Goal: Task Accomplishment & Management: Complete application form

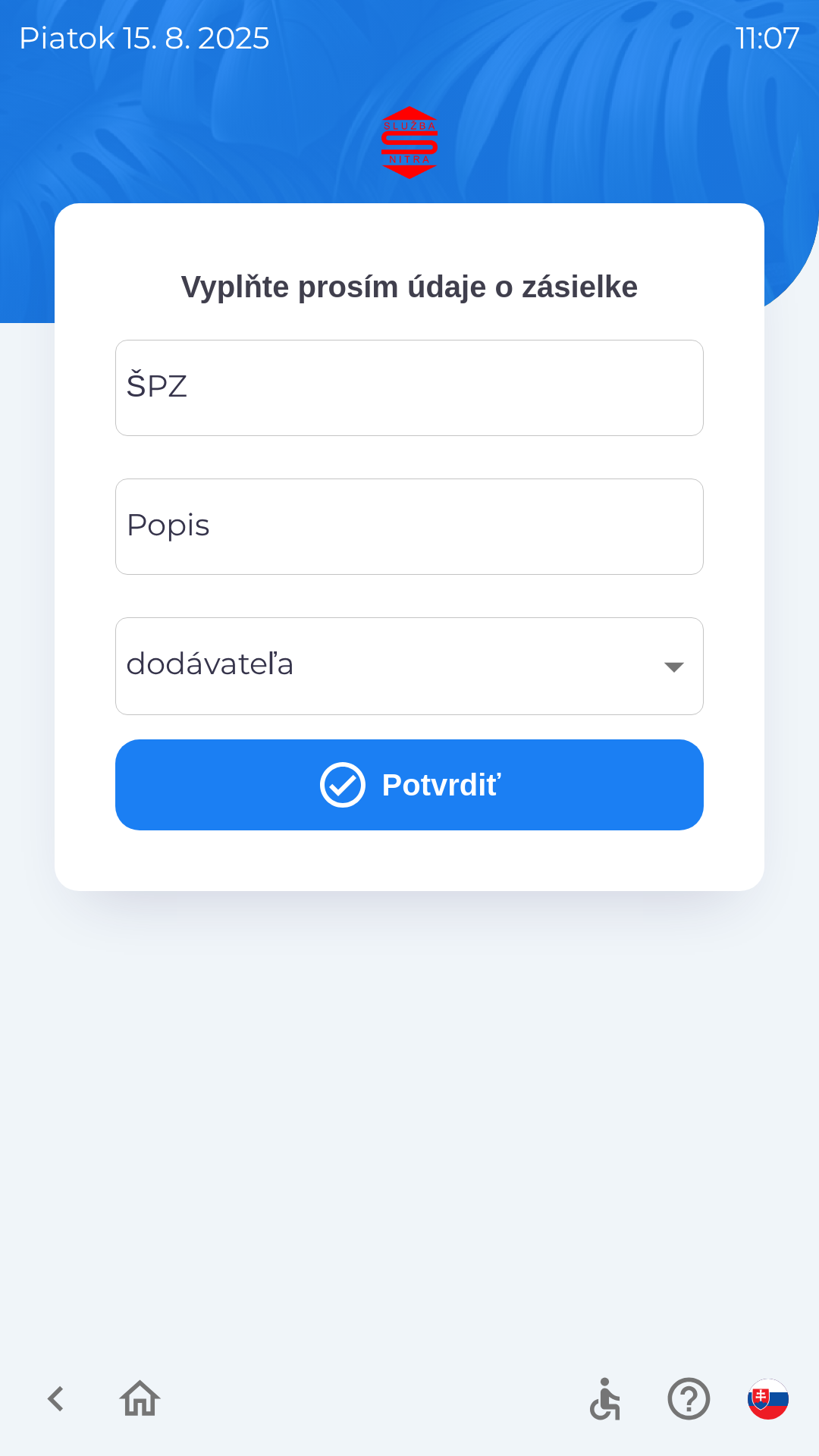
click at [244, 391] on input "ŠPZ" at bounding box center [410, 388] width 552 height 60
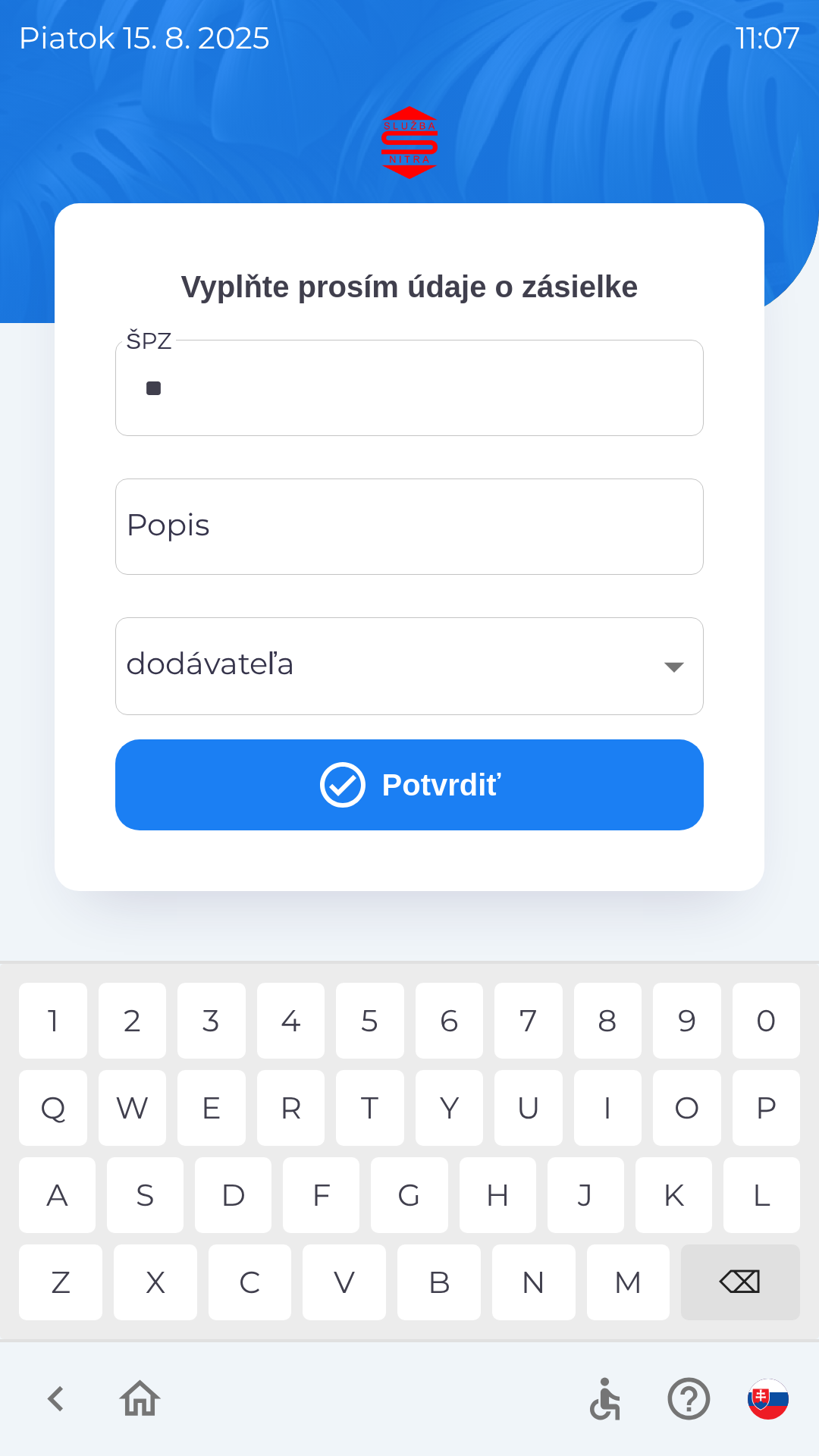
click at [160, 1205] on div "S" at bounding box center [145, 1195] width 76 height 75
click at [499, 1188] on div "H" at bounding box center [498, 1195] width 76 height 75
click at [373, 1019] on div "5" at bounding box center [370, 1020] width 69 height 75
click at [372, 1019] on div "5" at bounding box center [370, 1020] width 69 height 75
type input "*******"
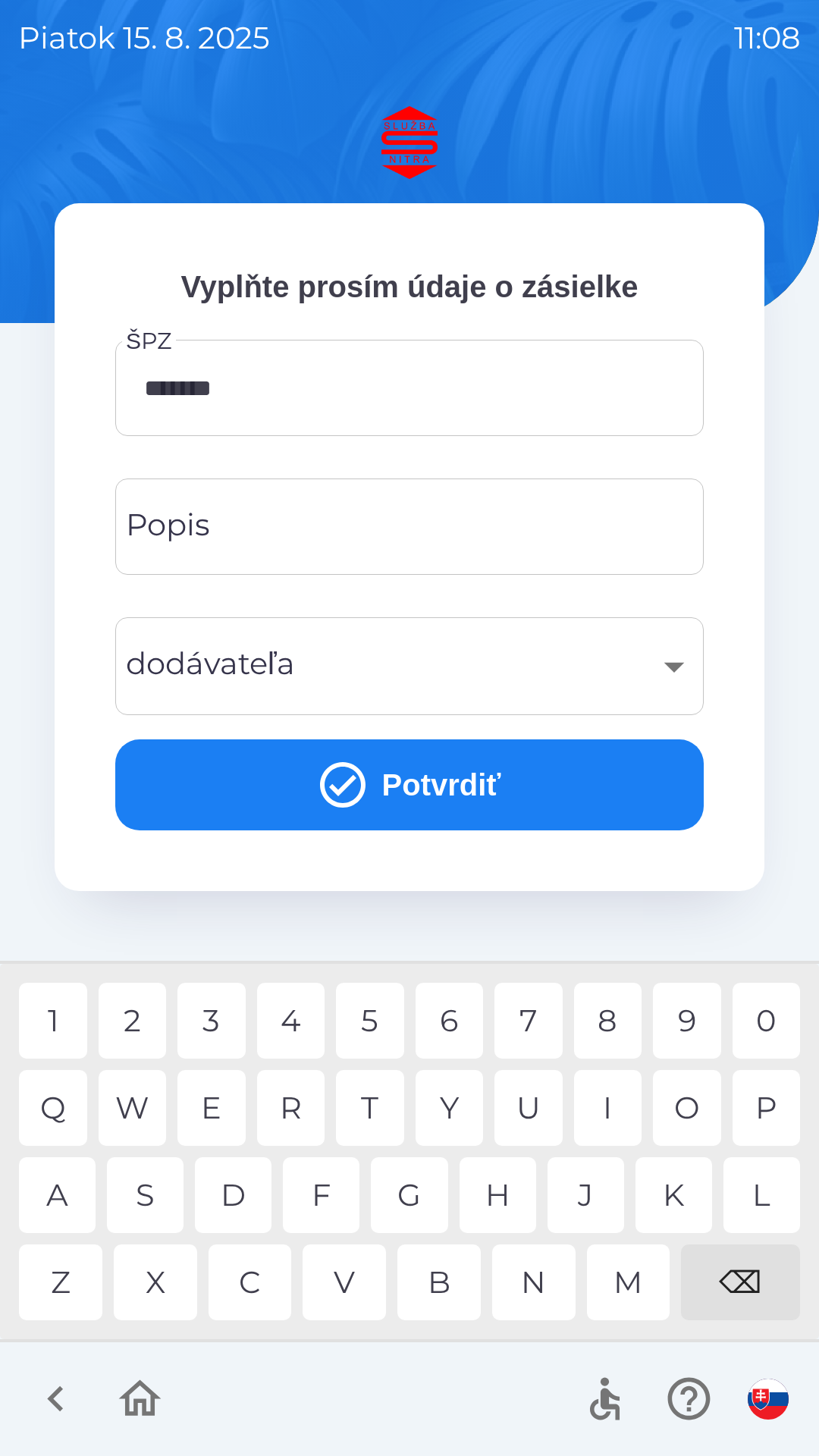
click at [217, 1026] on div "3" at bounding box center [212, 1020] width 69 height 75
click at [300, 525] on input "Popis" at bounding box center [410, 526] width 552 height 60
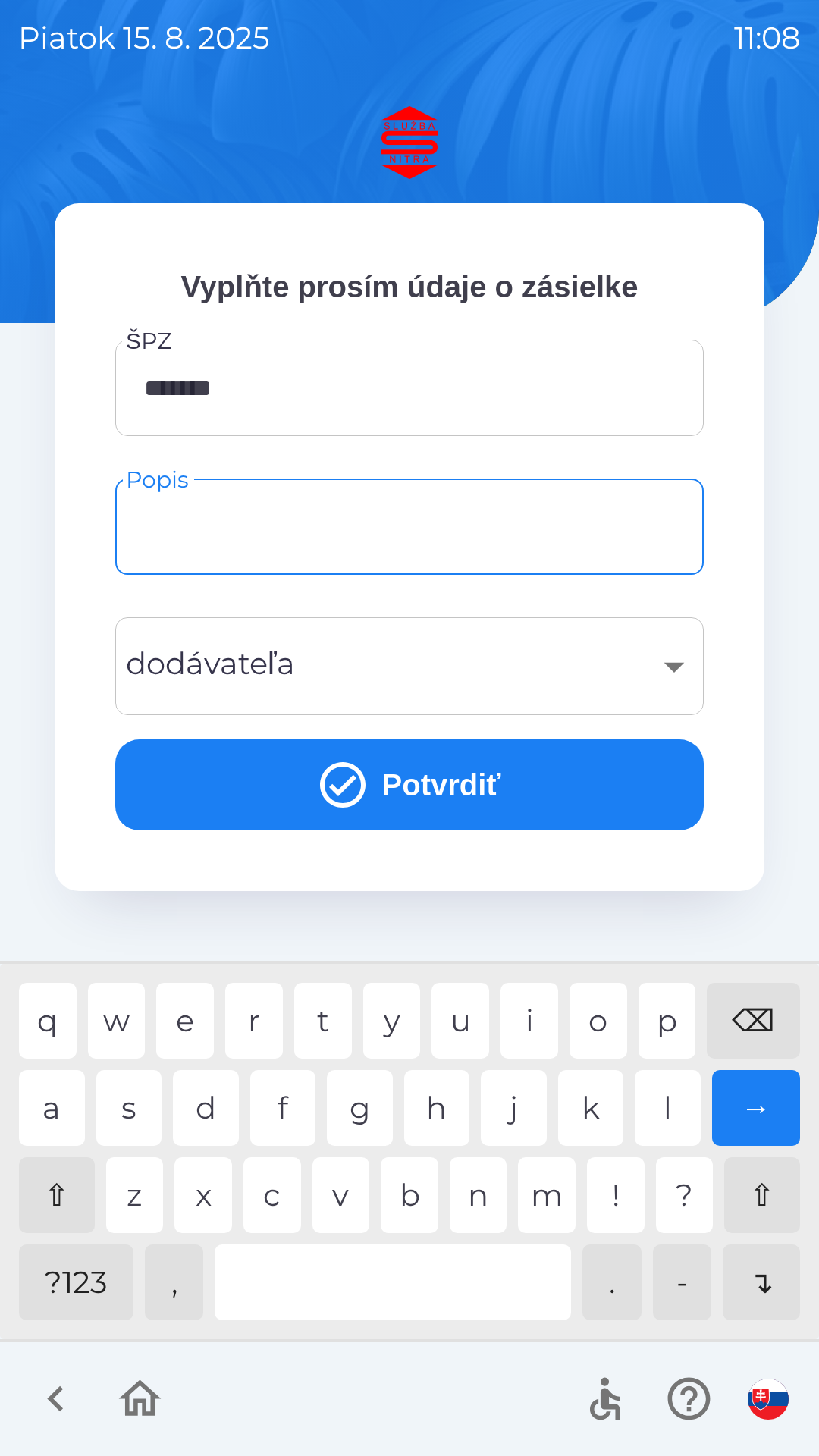
click at [390, 671] on div "​" at bounding box center [410, 666] width 552 height 62
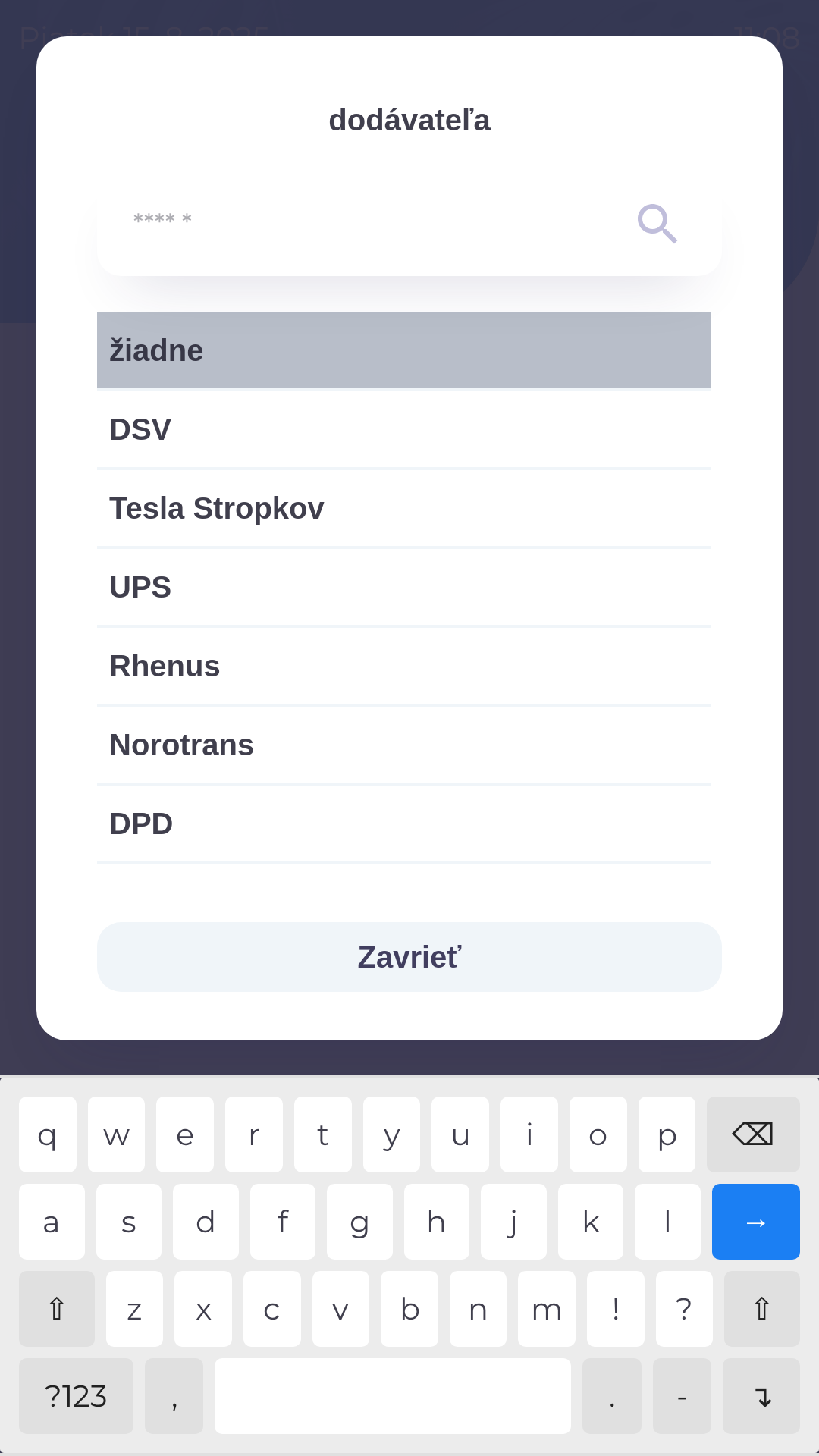
click at [226, 350] on span "žiadne" at bounding box center [403, 351] width 589 height 45
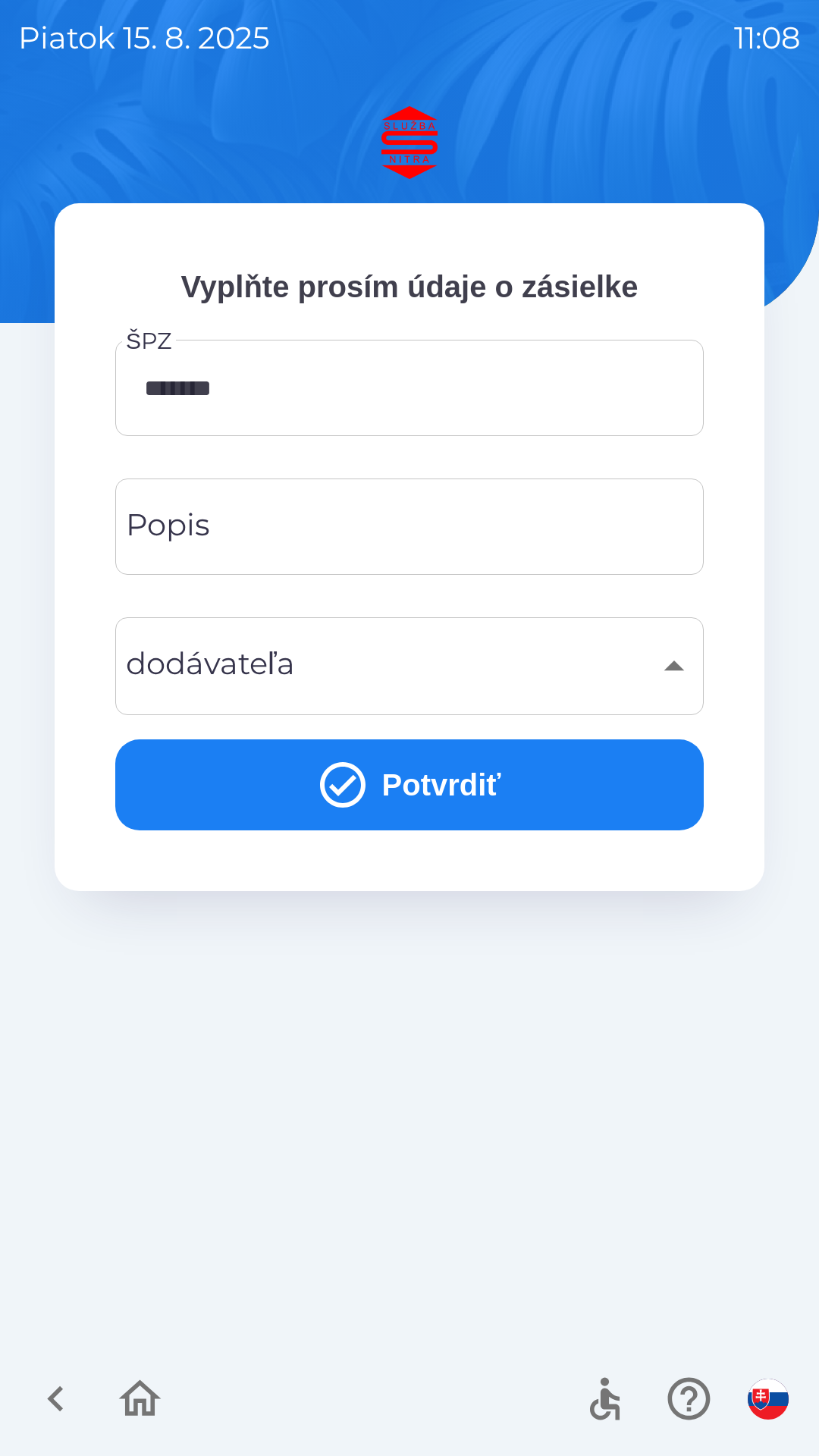
click at [459, 771] on button "Potvrdiť" at bounding box center [410, 784] width 588 height 91
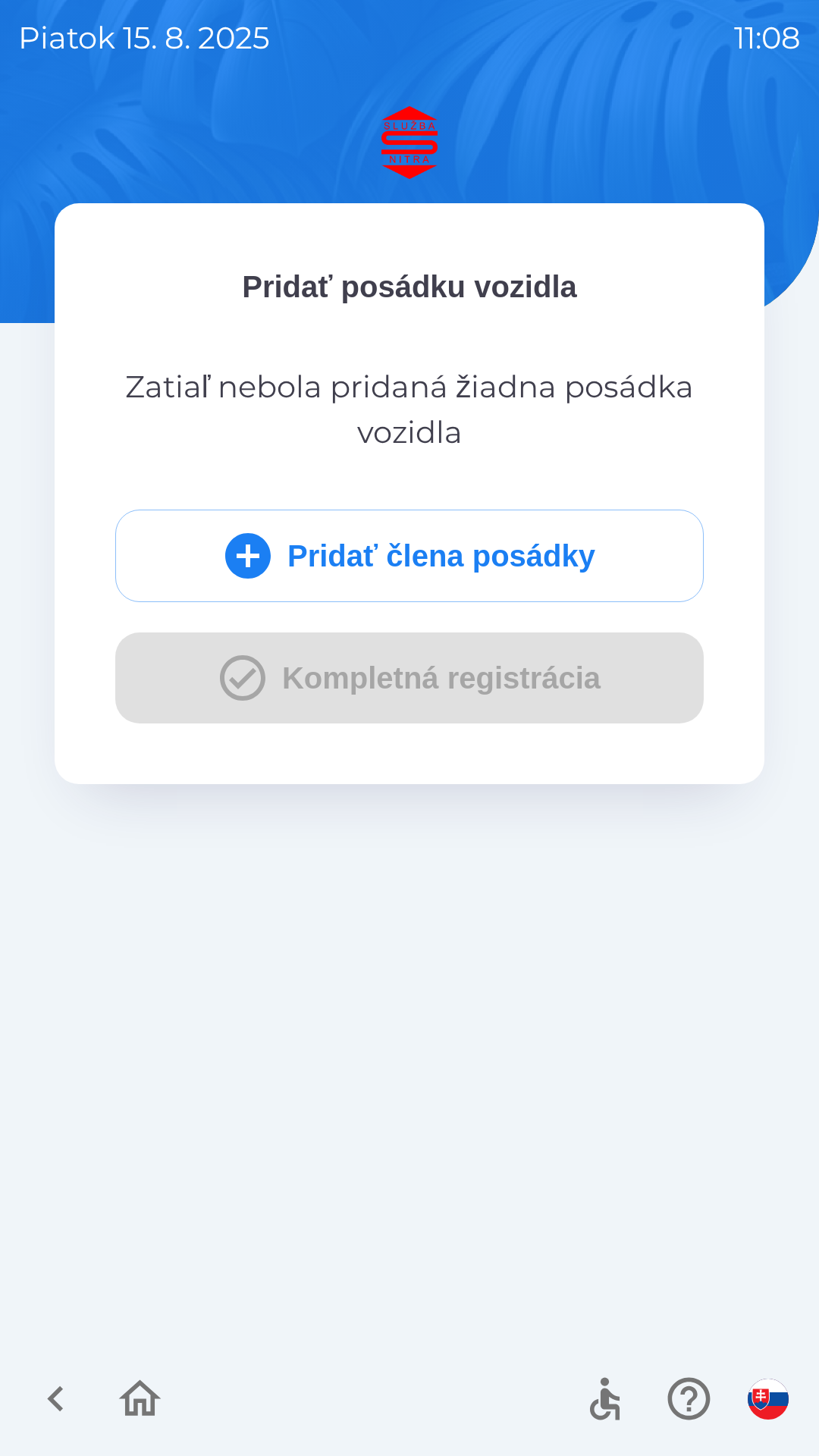
click at [450, 674] on div "Pridať člena posádky Kompletná registrácia" at bounding box center [410, 616] width 588 height 213
click at [232, 676] on div "Pridať člena posádky Kompletná registrácia" at bounding box center [410, 616] width 588 height 213
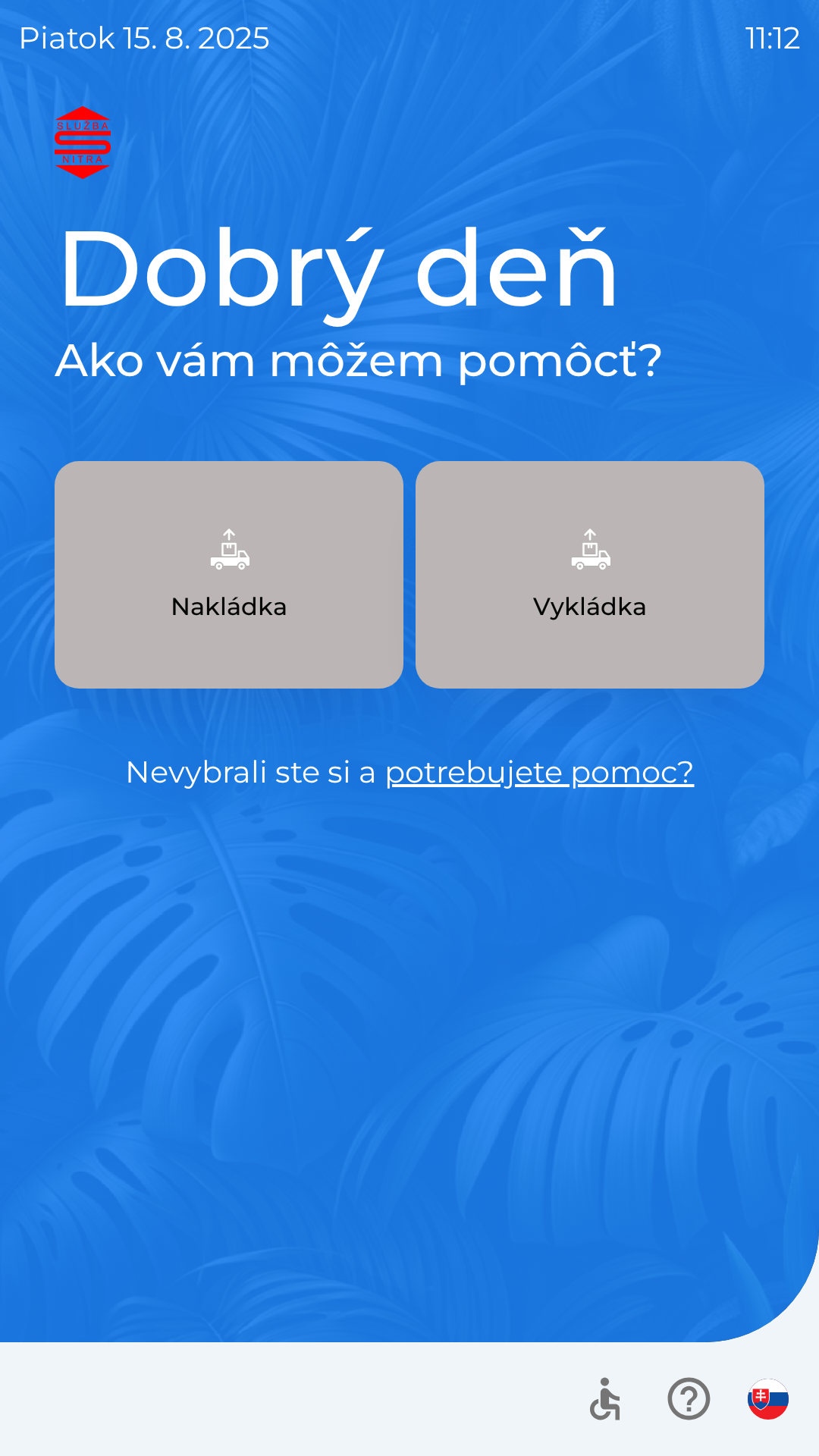
click at [560, 779] on link "potrebujete pomoc?" at bounding box center [539, 771] width 310 height 37
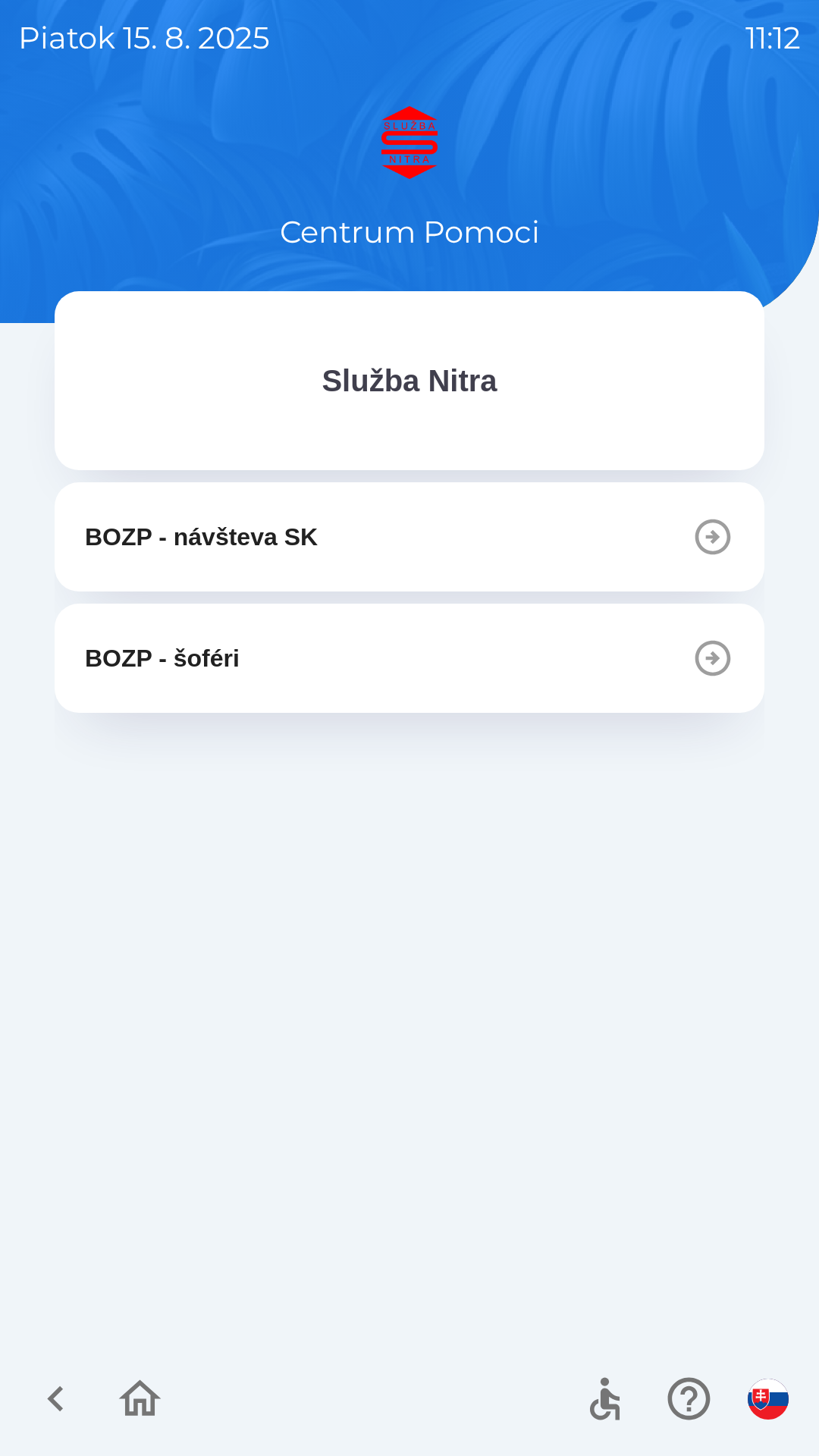
click at [63, 1399] on icon "button" at bounding box center [56, 1399] width 51 height 51
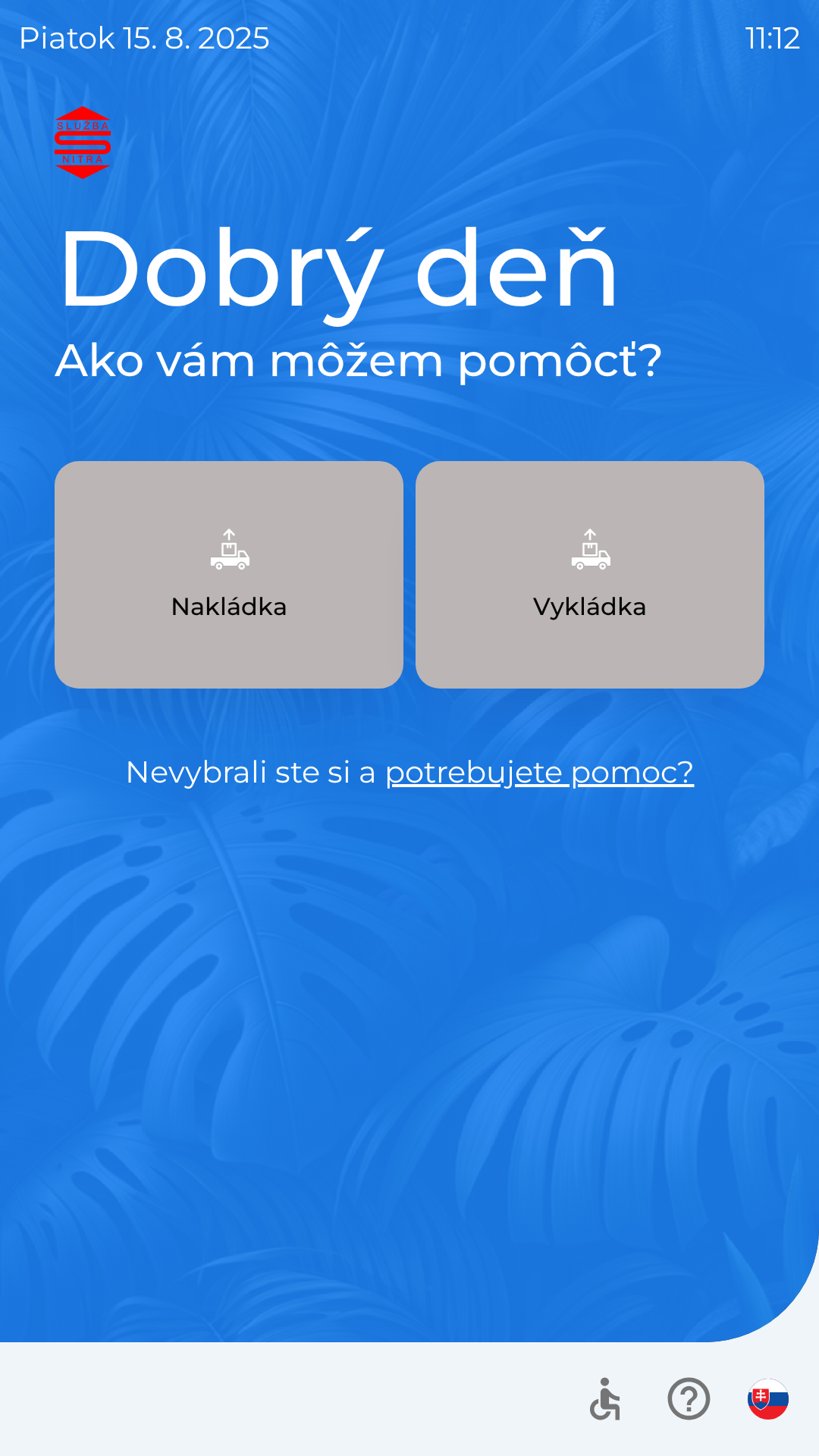
click at [550, 580] on button "Vykládka" at bounding box center [590, 574] width 349 height 227
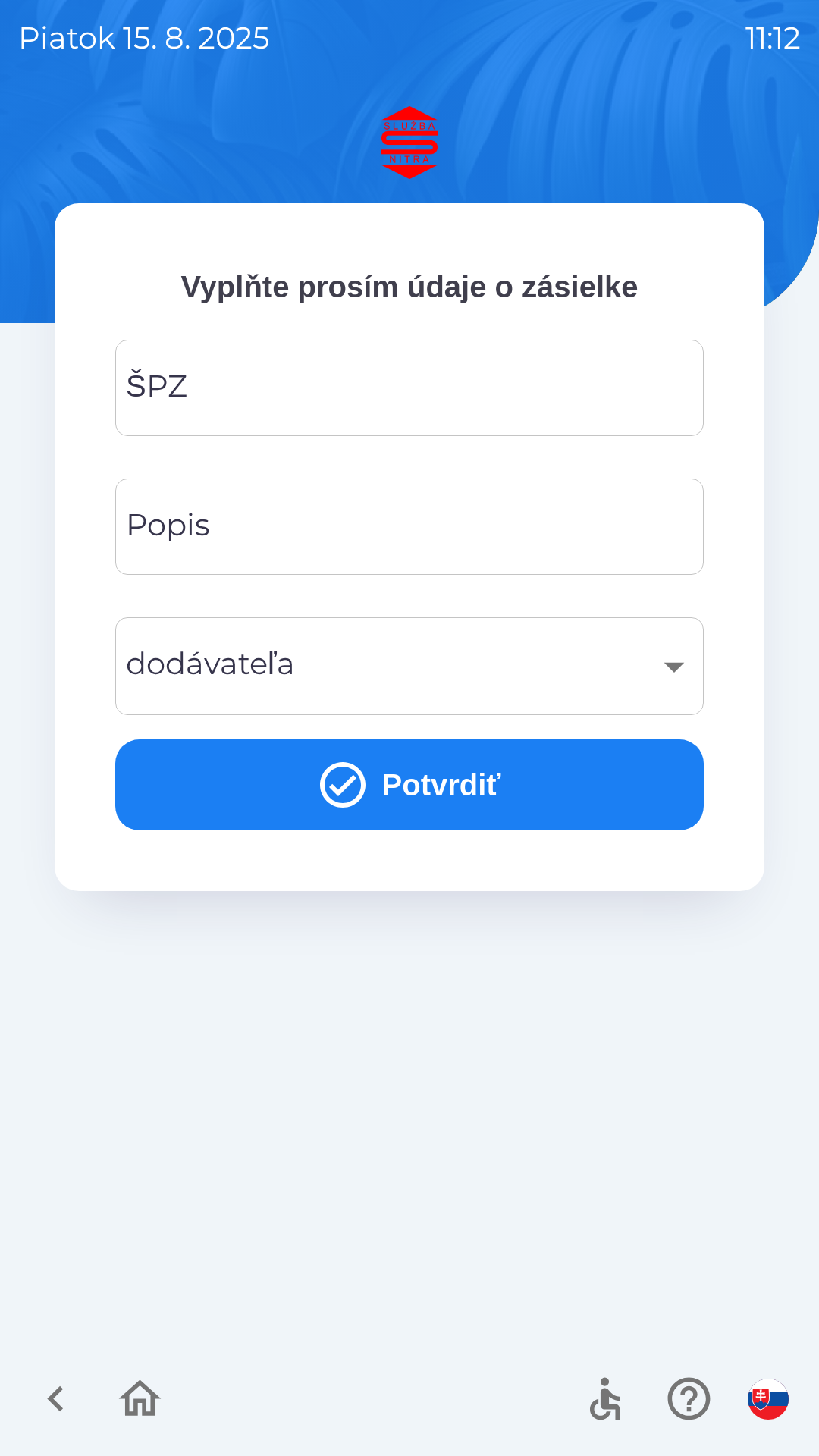
click at [255, 388] on input "ŠPZ" at bounding box center [410, 388] width 552 height 60
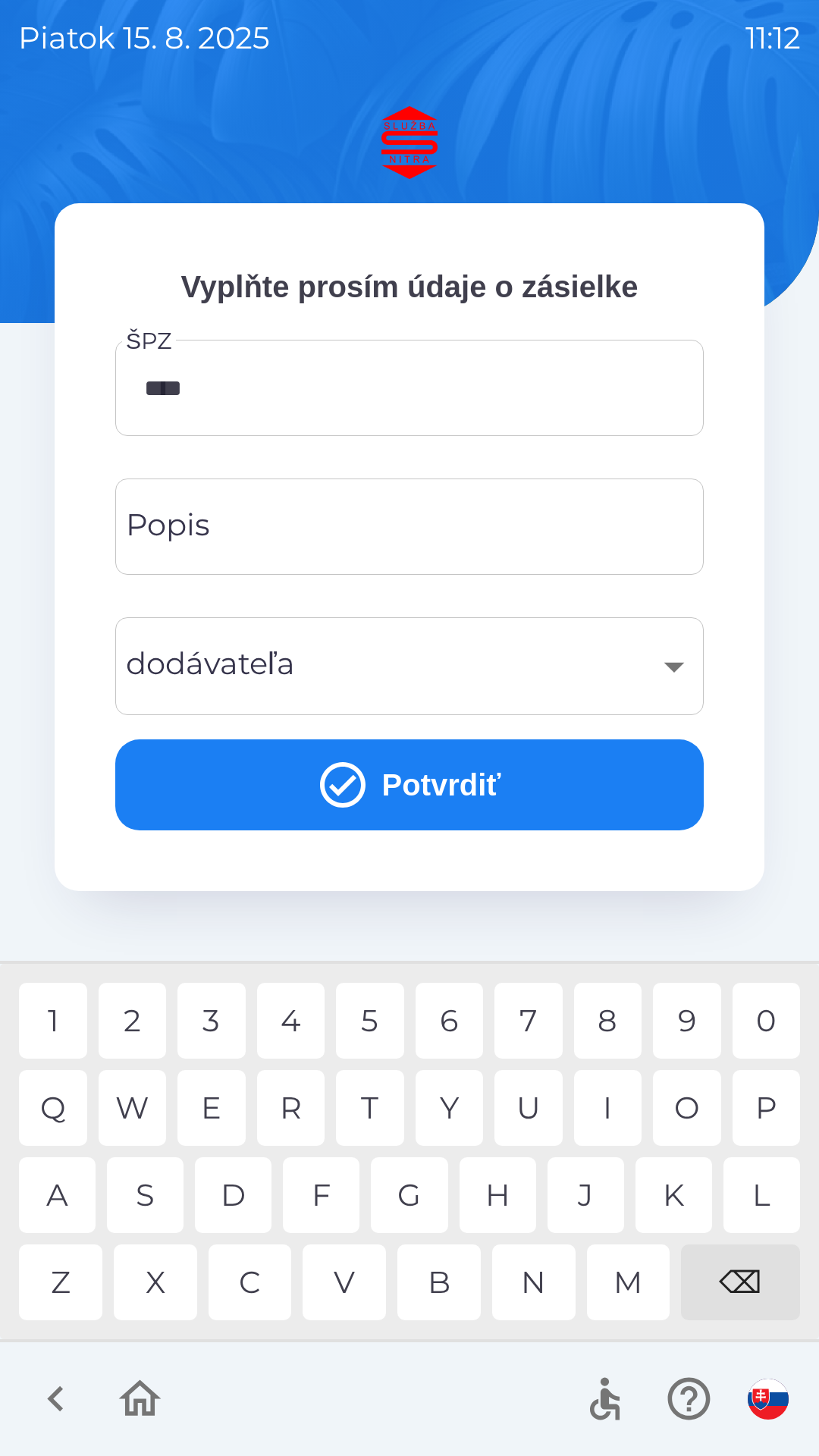
click at [369, 1018] on div "5" at bounding box center [370, 1020] width 69 height 75
click at [377, 1024] on div "5" at bounding box center [370, 1020] width 69 height 75
type input "*******"
click at [219, 1024] on div "3" at bounding box center [212, 1020] width 69 height 75
click at [303, 515] on input "Popis" at bounding box center [410, 526] width 552 height 60
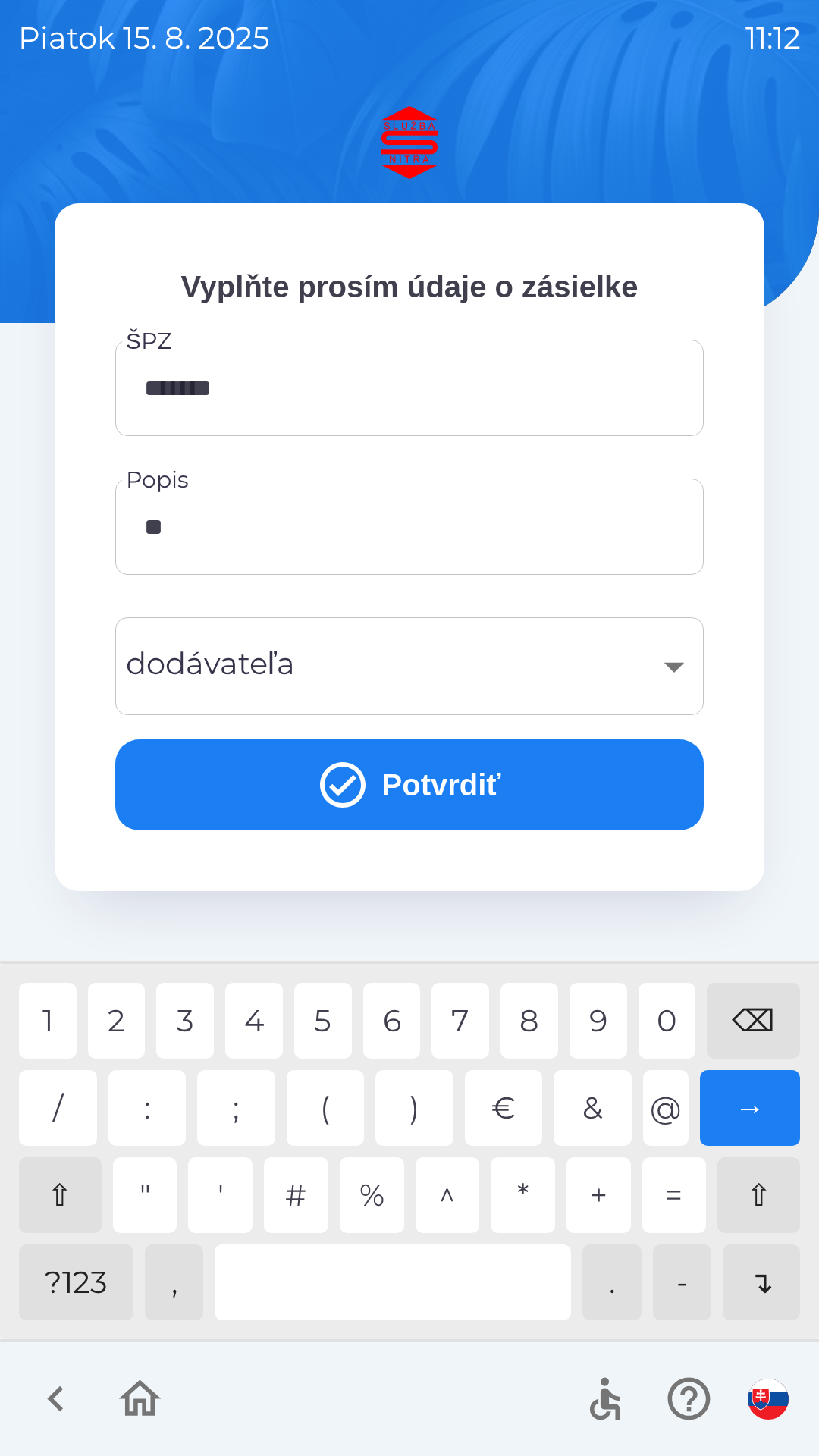
click at [670, 1023] on div "0" at bounding box center [667, 1020] width 57 height 75
click at [120, 1018] on div "2" at bounding box center [116, 1020] width 57 height 75
click at [331, 1023] on div "5" at bounding box center [323, 1020] width 57 height 75
type input "*********"
click at [348, 667] on div "​" at bounding box center [410, 666] width 552 height 62
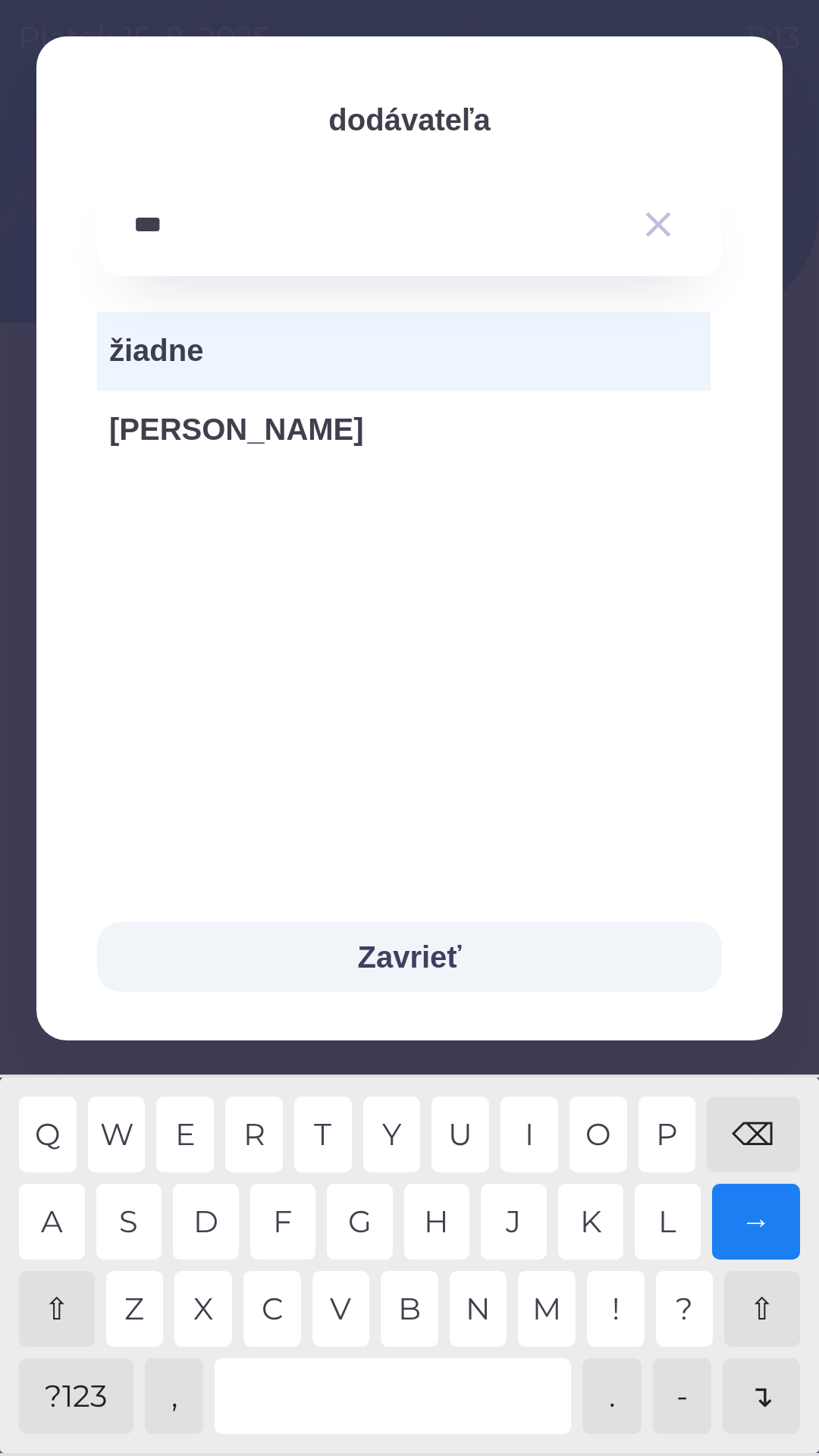
type input "****"
click at [595, 1126] on div "O" at bounding box center [598, 1134] width 57 height 75
click at [756, 1225] on div "→" at bounding box center [757, 1221] width 88 height 75
click at [154, 233] on input "****" at bounding box center [379, 225] width 491 height 42
click at [227, 239] on input "****" at bounding box center [379, 225] width 491 height 42
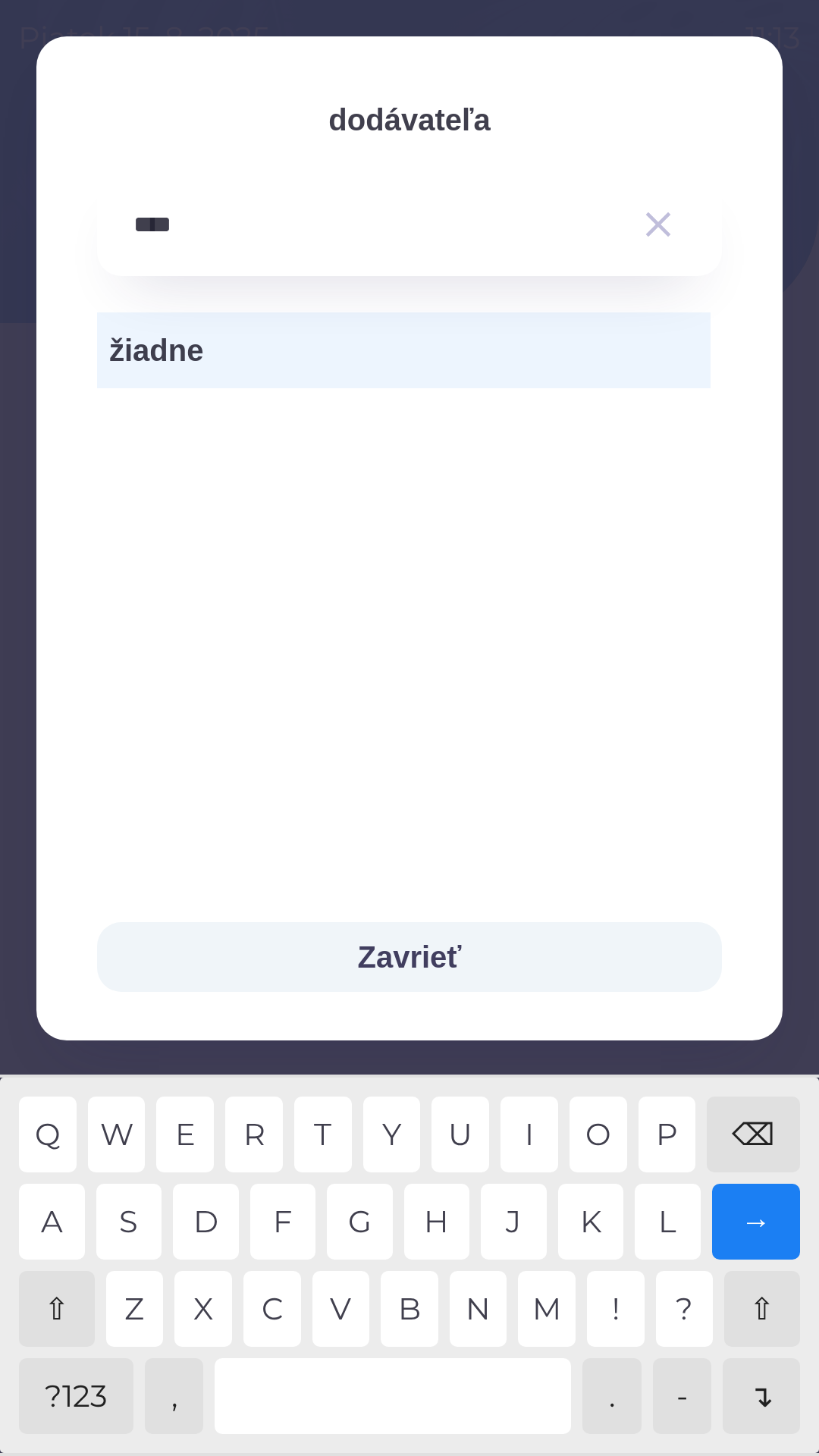
click at [343, 961] on button "Zavrieť" at bounding box center [410, 957] width 625 height 69
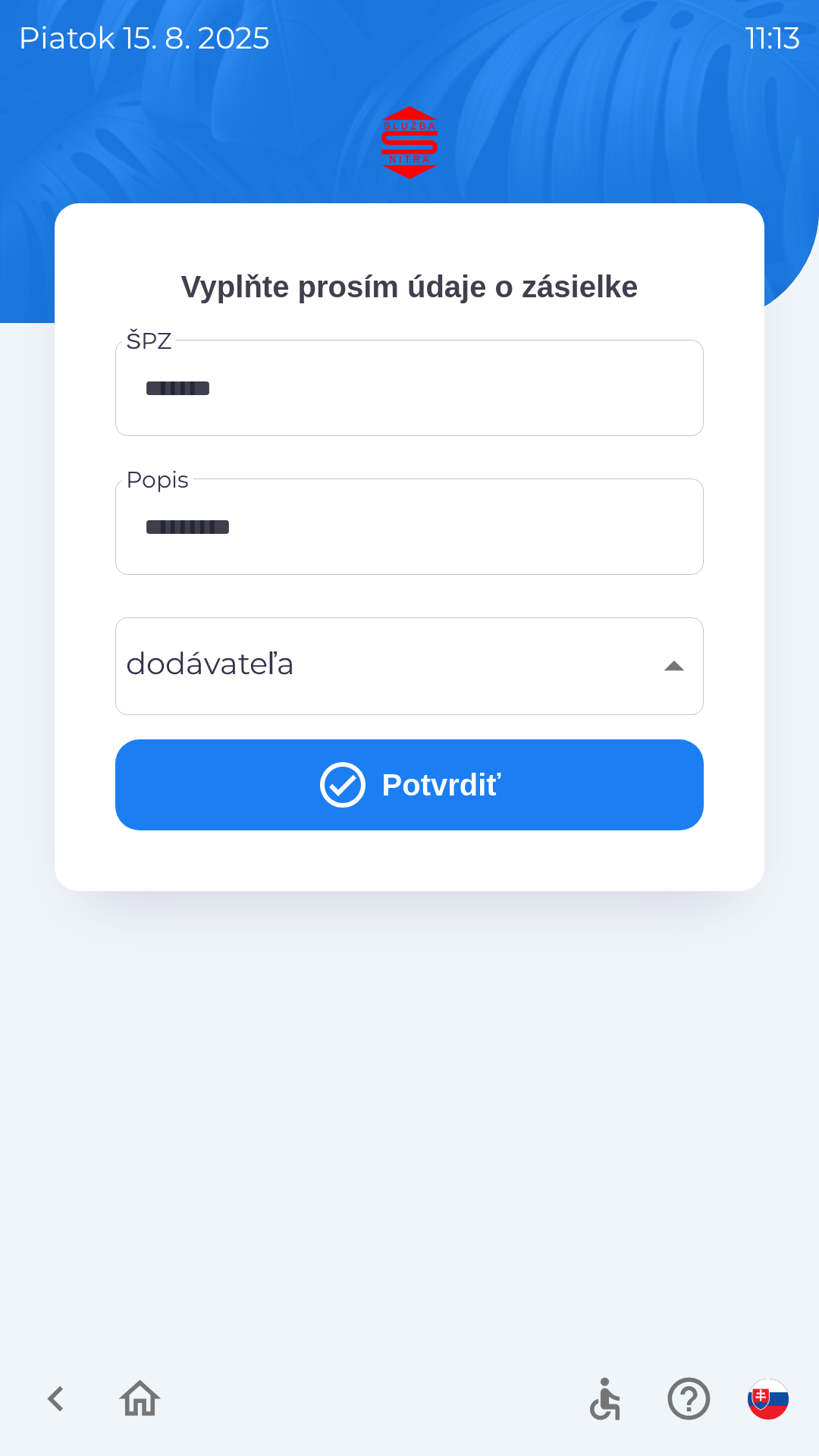
click at [396, 784] on button "Potvrdiť" at bounding box center [410, 784] width 588 height 91
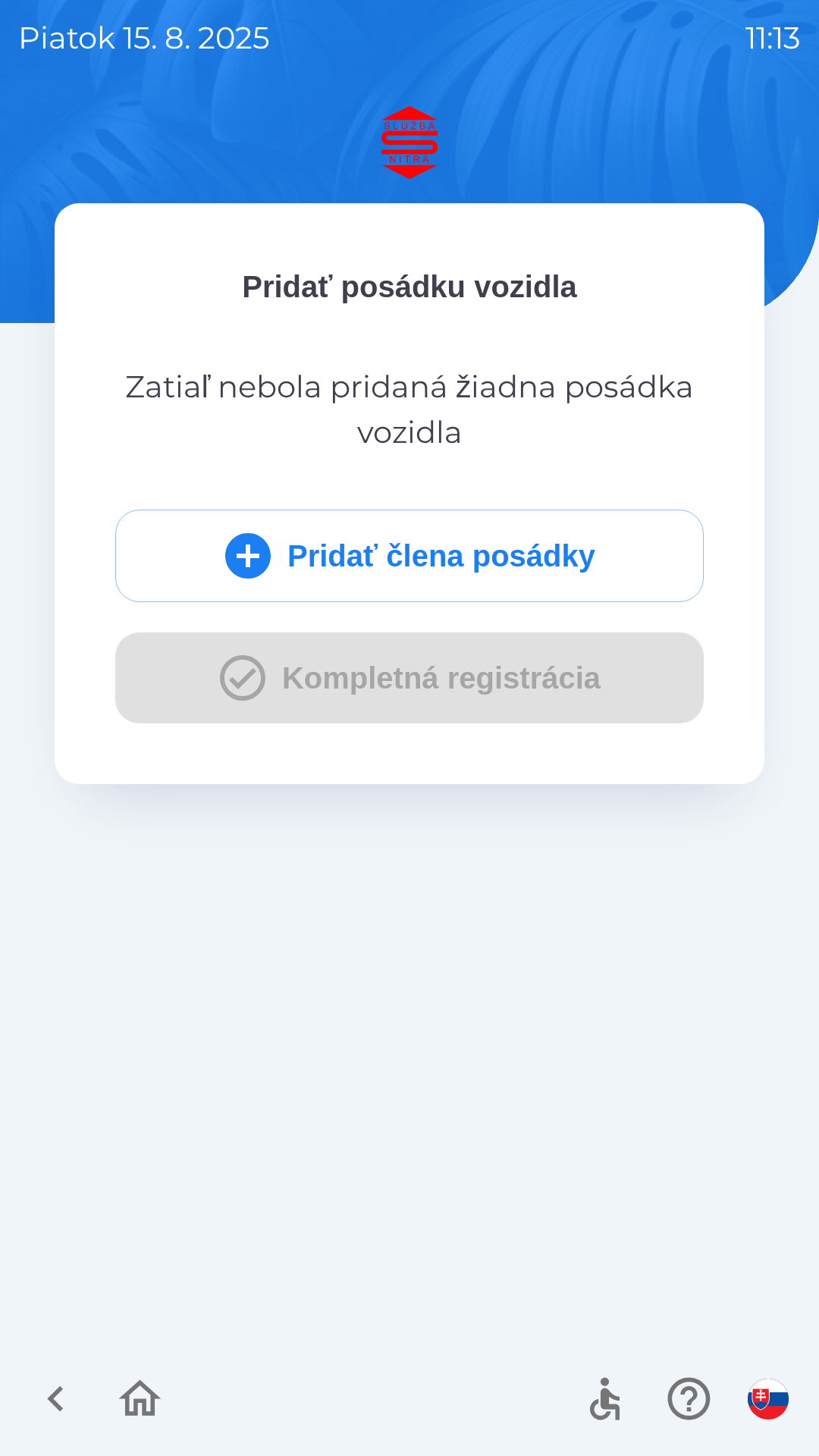
click at [56, 1400] on icon "button" at bounding box center [56, 1399] width 51 height 51
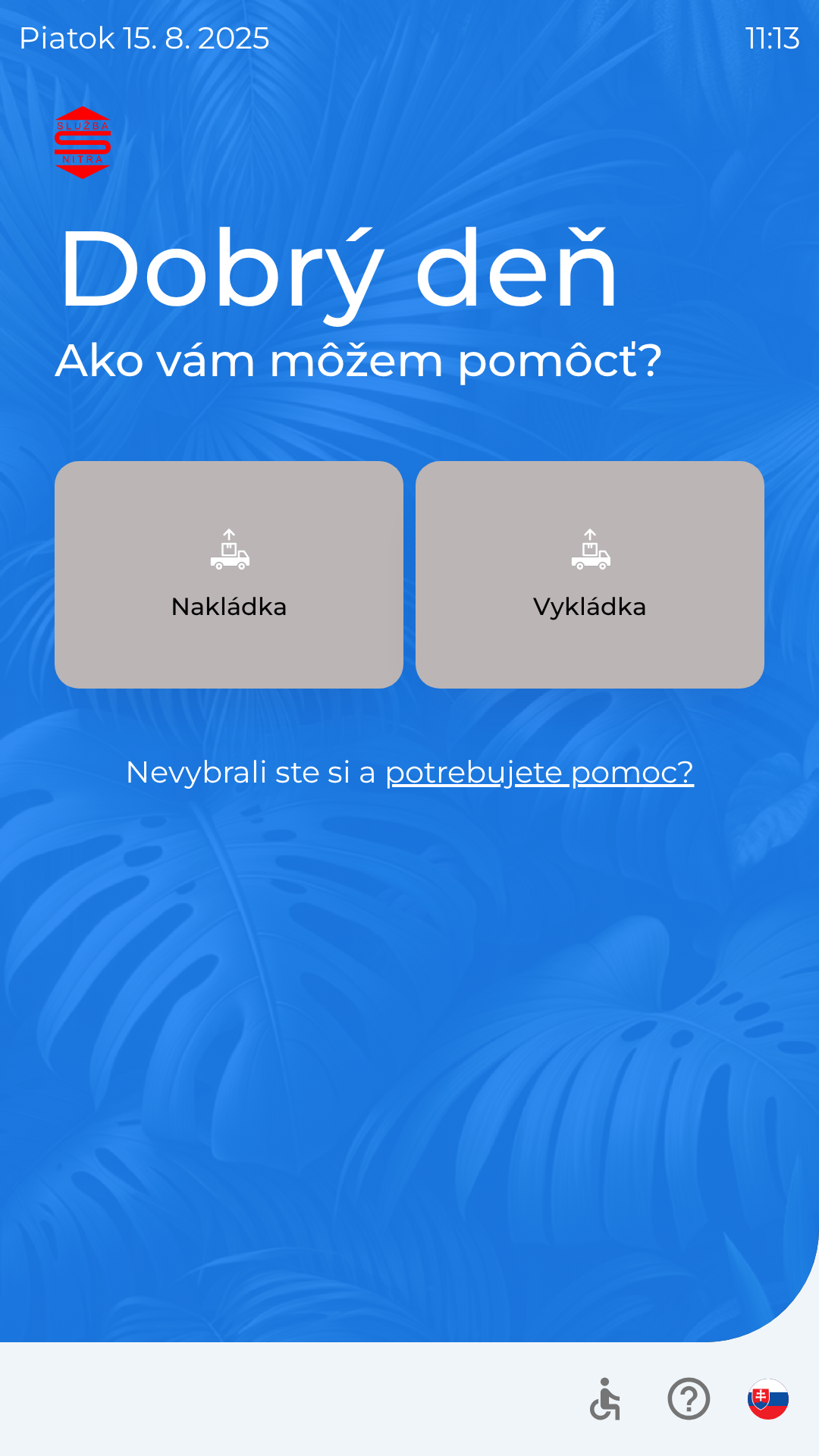
click at [549, 600] on p "Vykládka" at bounding box center [589, 607] width 114 height 36
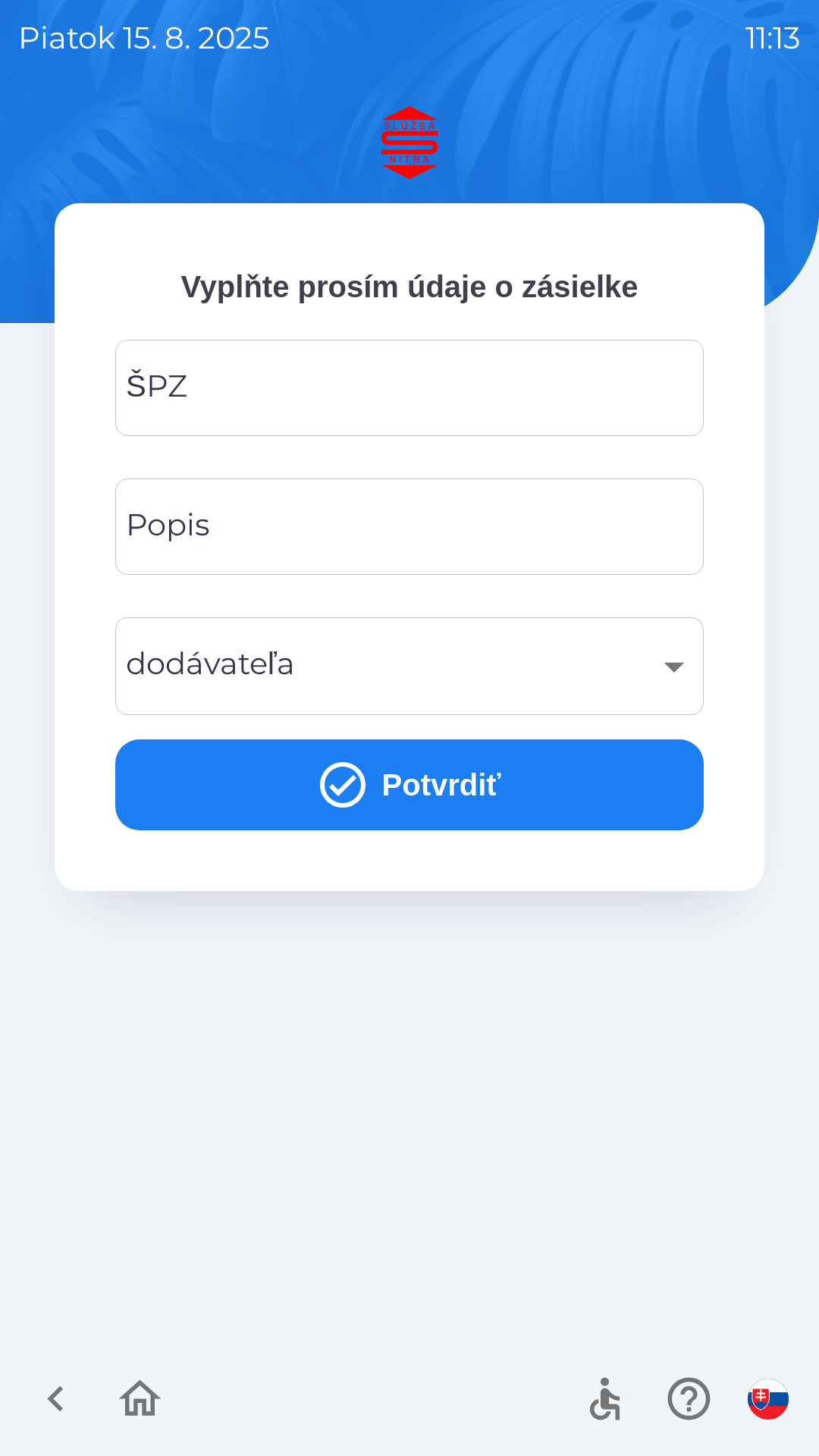
click at [310, 380] on input "ŠPZ" at bounding box center [410, 388] width 552 height 60
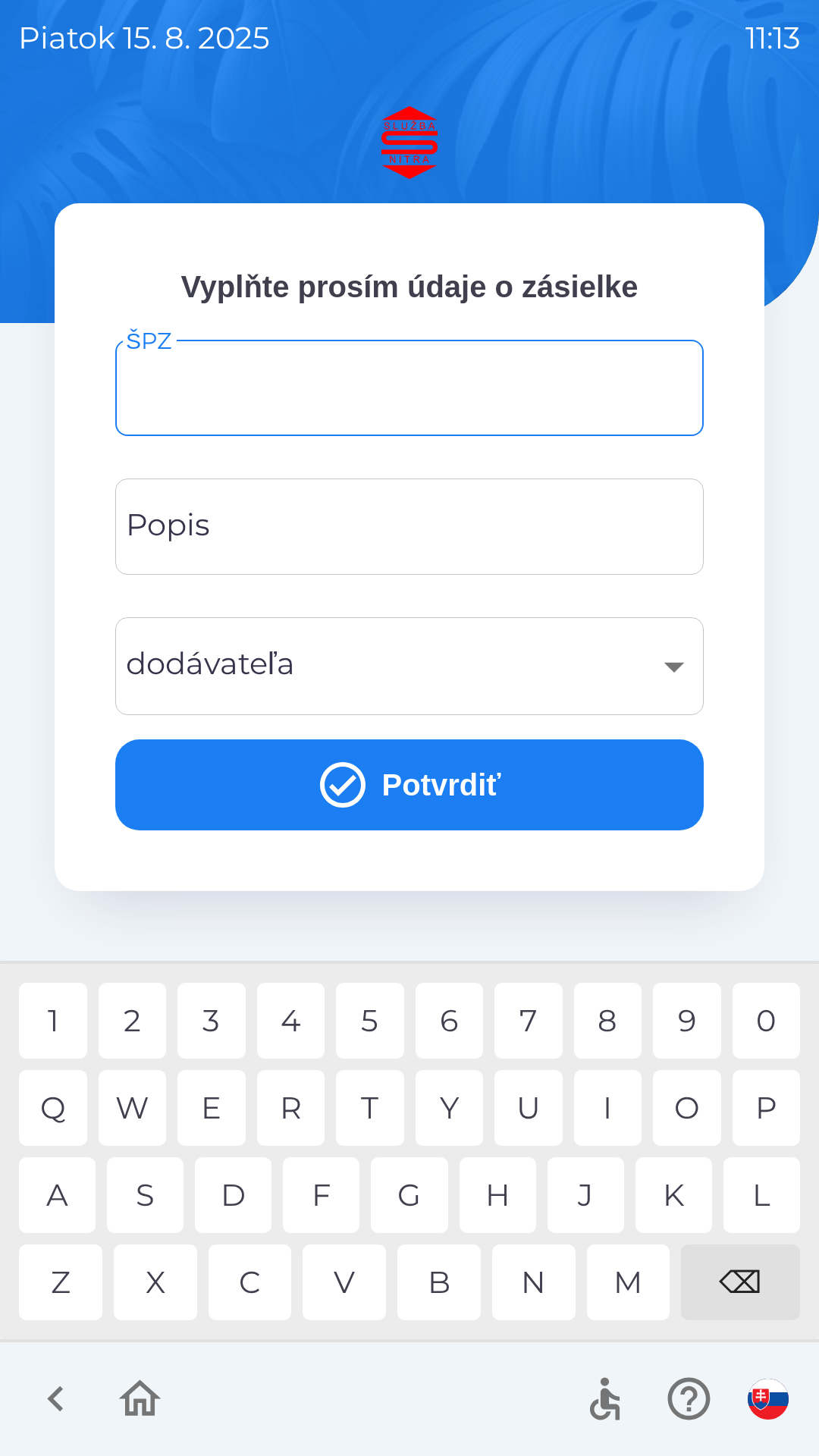
type input "*"
click at [459, 1019] on div "6" at bounding box center [449, 1020] width 69 height 75
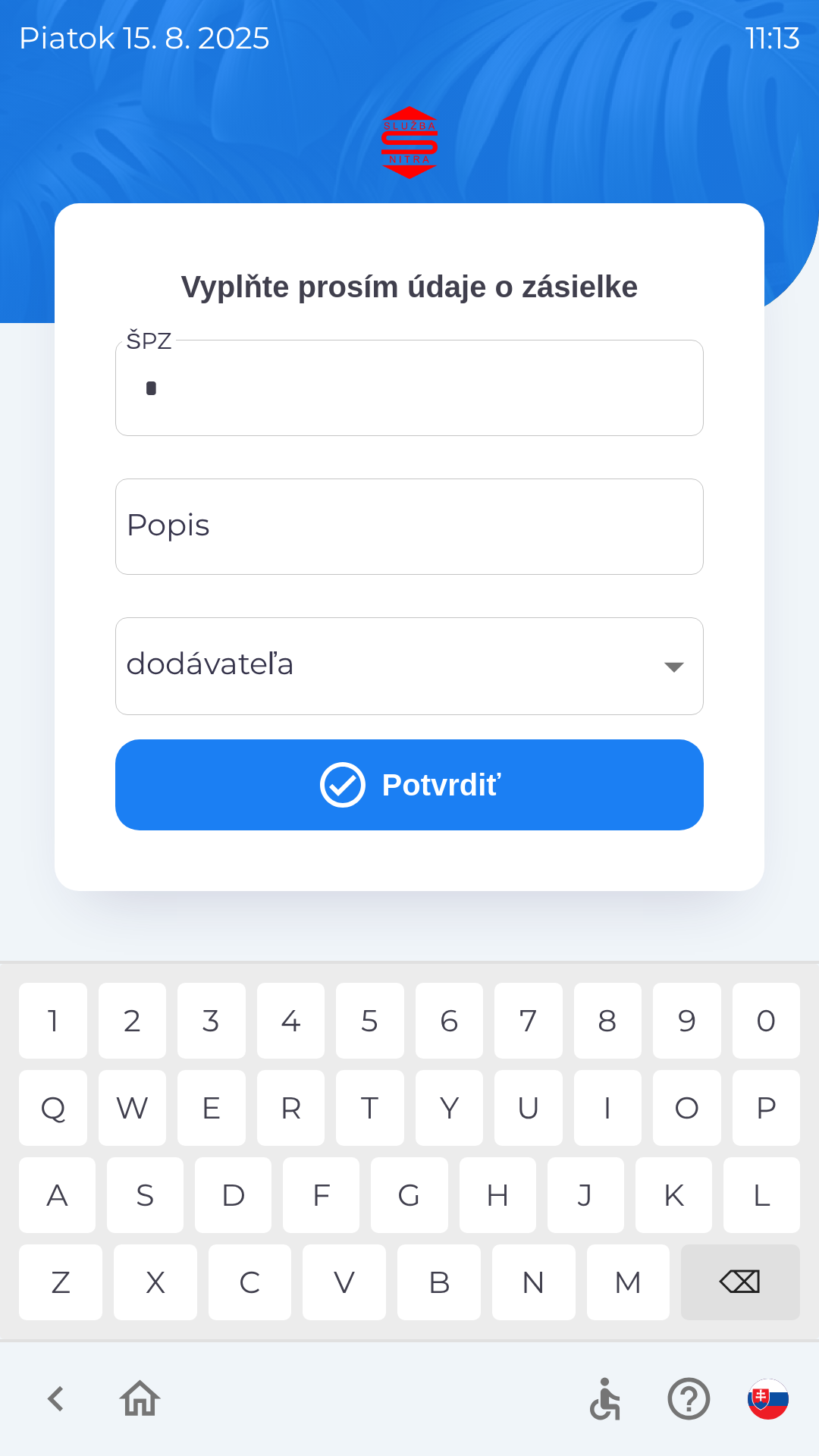
click at [57, 1399] on icon "button" at bounding box center [56, 1399] width 51 height 51
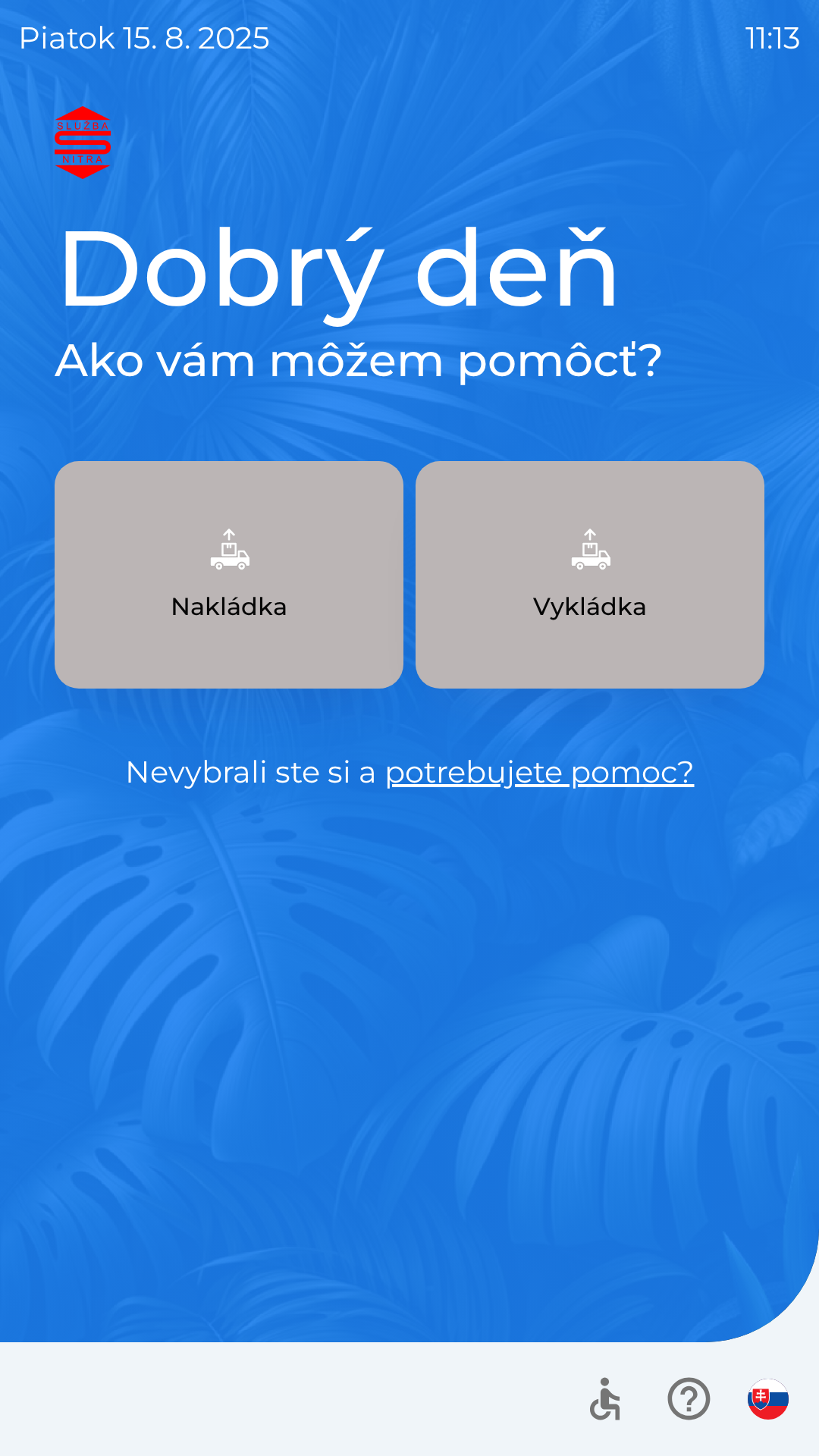
click at [767, 1404] on img "button" at bounding box center [768, 1399] width 41 height 41
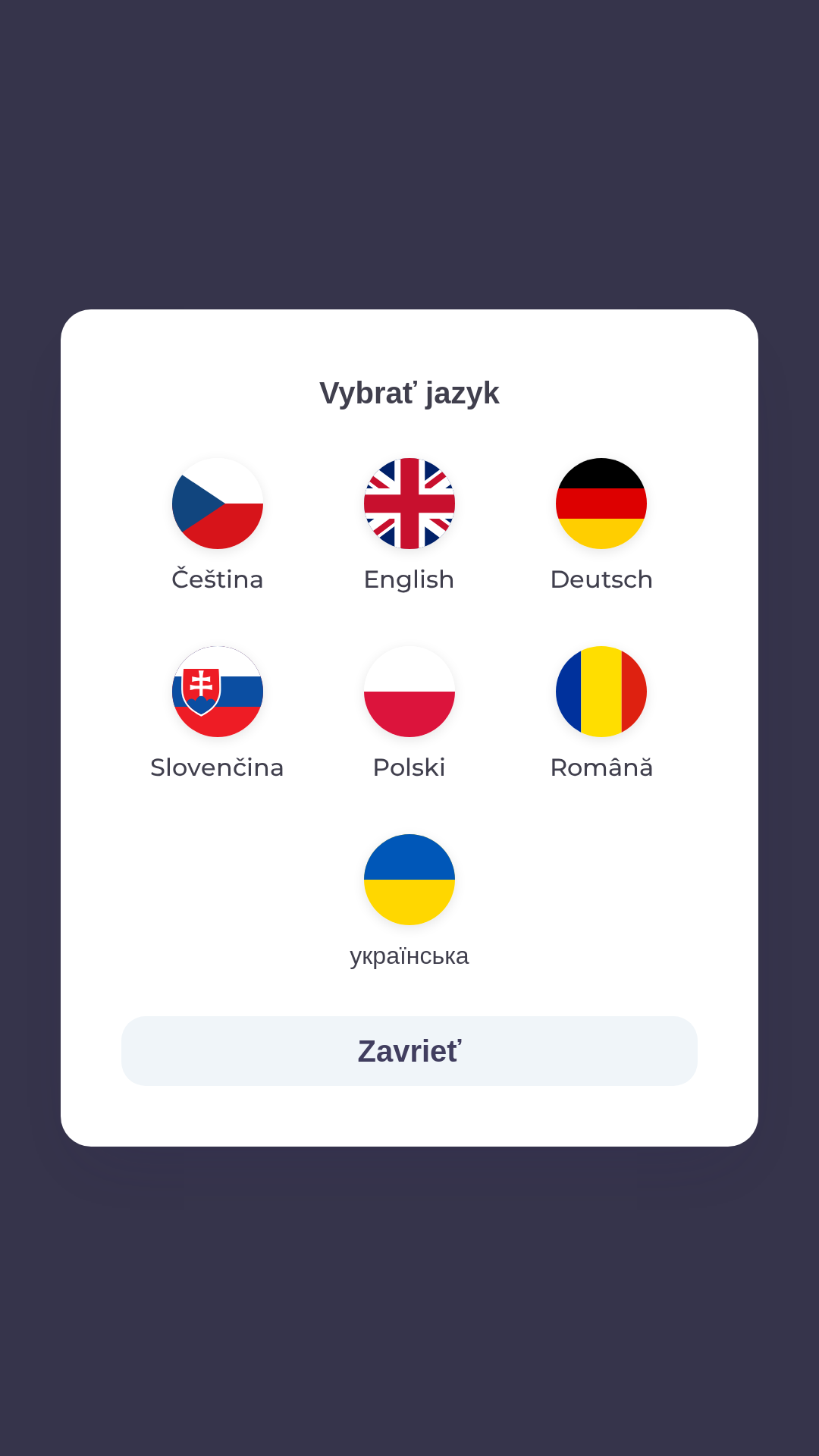
click at [410, 881] on img "button" at bounding box center [410, 879] width 91 height 91
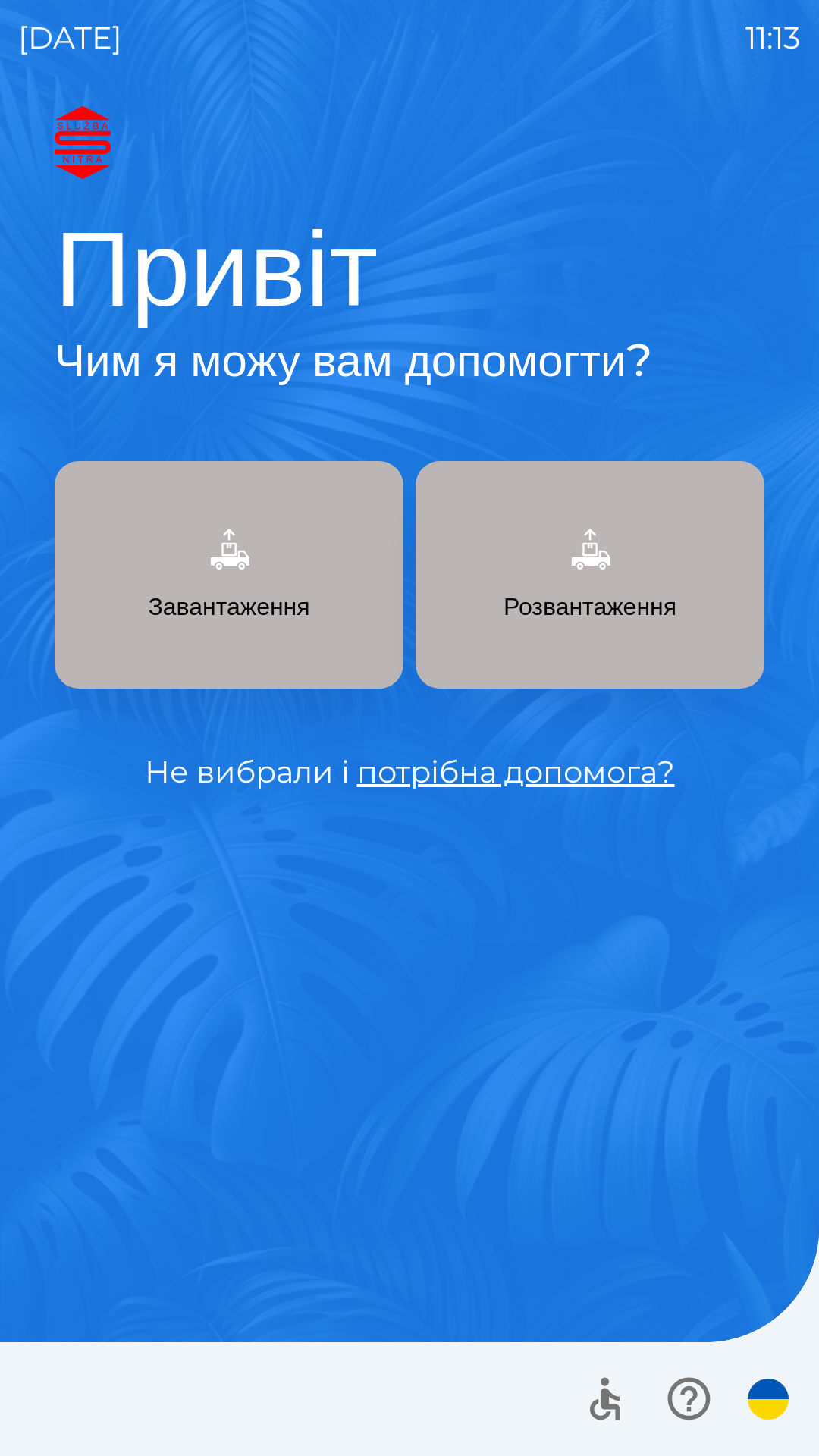
click at [541, 617] on p "Розвантаження" at bounding box center [589, 607] width 173 height 36
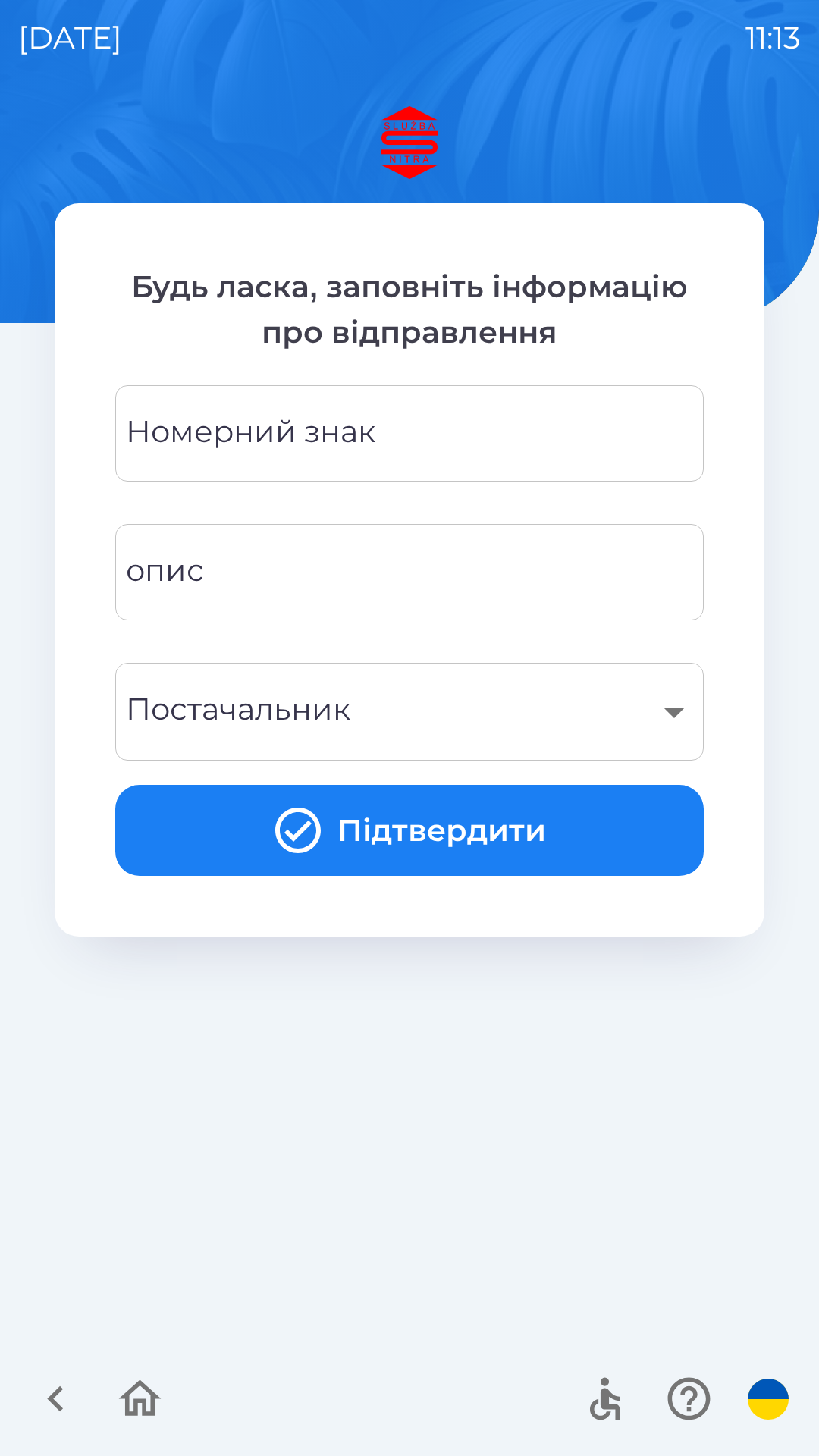
click at [437, 434] on input "Номерний знак" at bounding box center [410, 433] width 552 height 60
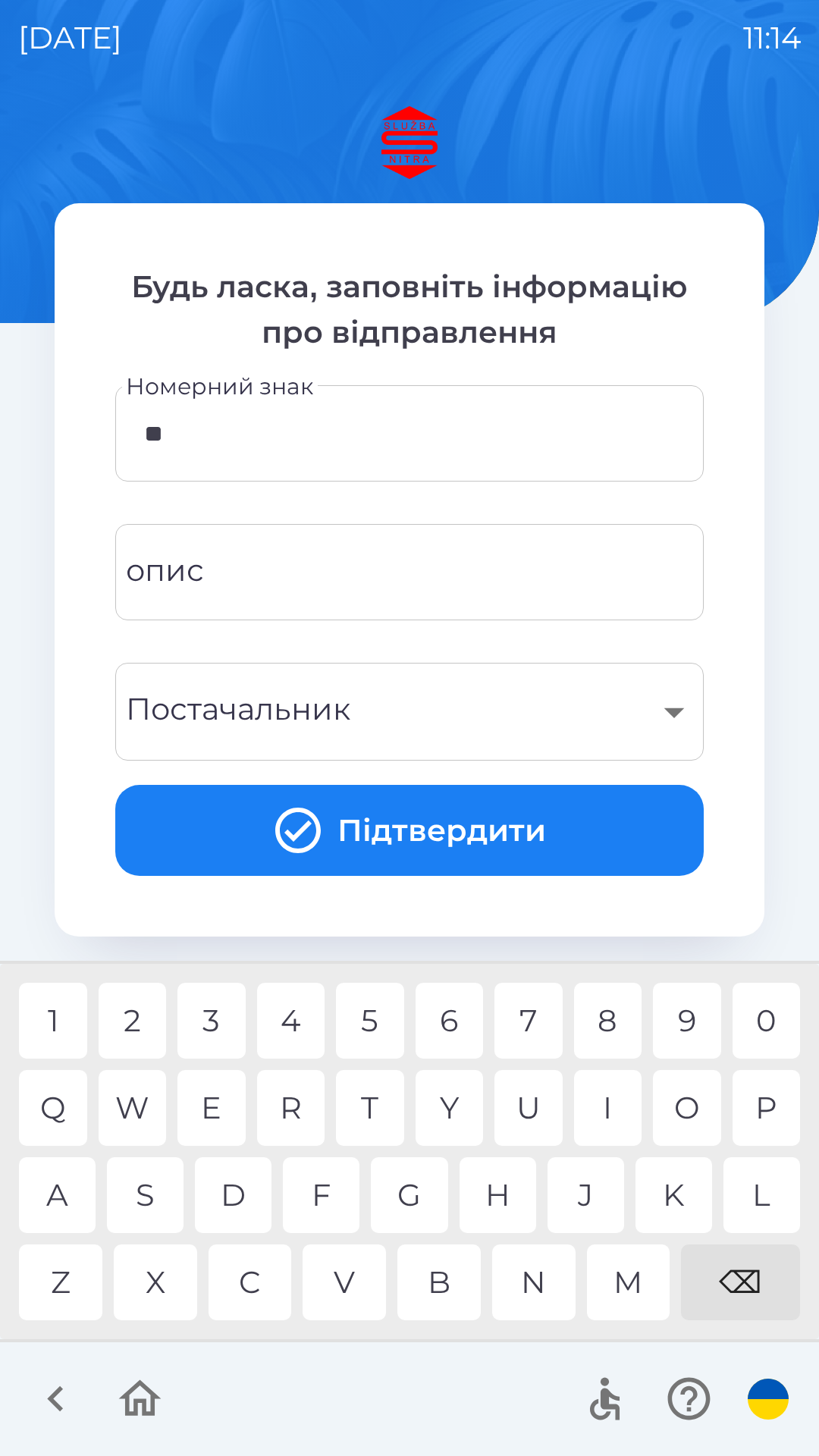
click at [150, 1190] on div "S" at bounding box center [145, 1195] width 76 height 75
click at [502, 1192] on div "H" at bounding box center [498, 1195] width 76 height 75
click at [377, 1010] on div "5" at bounding box center [370, 1020] width 69 height 75
click at [374, 1021] on div "5" at bounding box center [370, 1020] width 69 height 75
type input "*******"
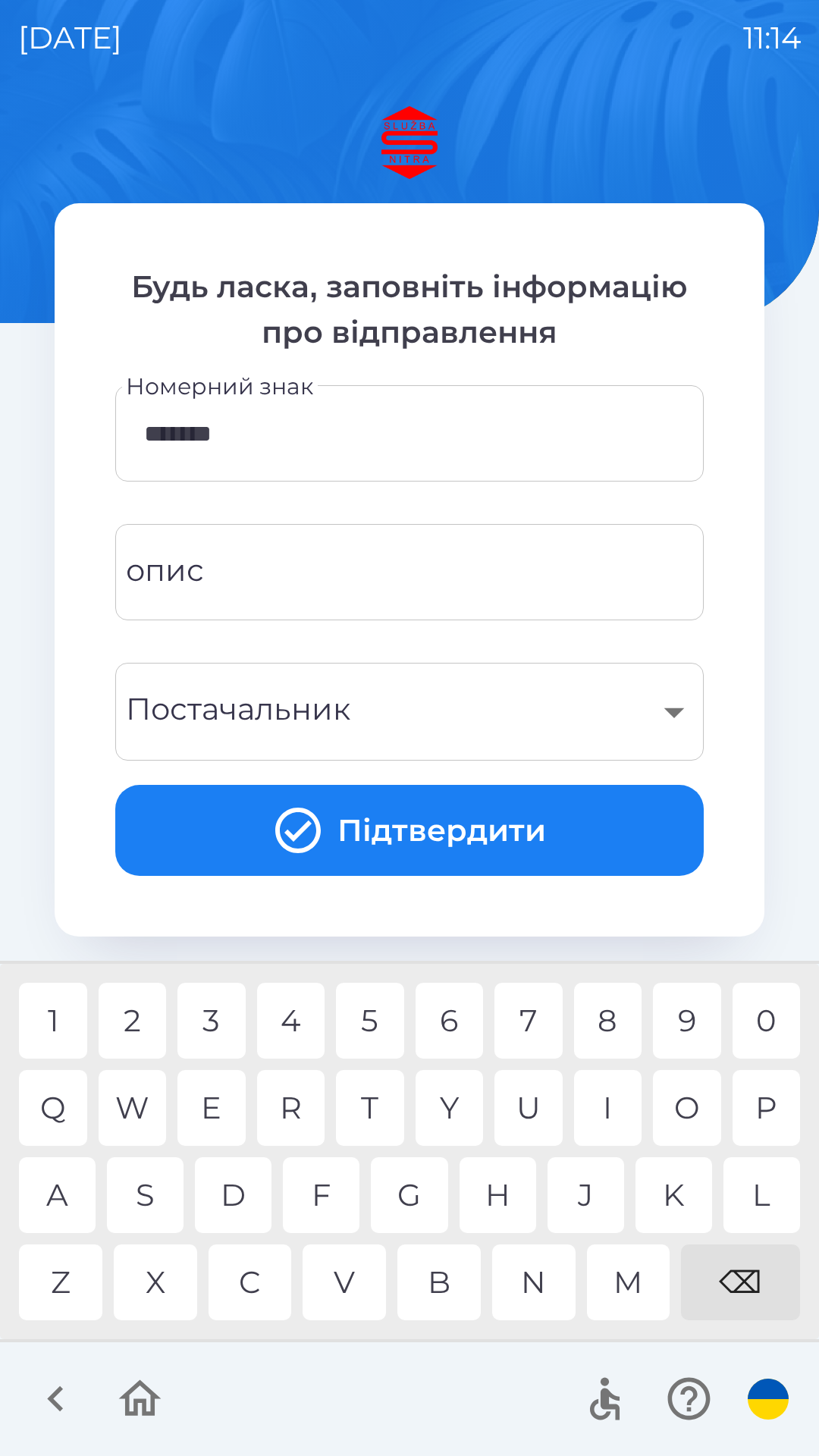
click at [296, 577] on input "опис" at bounding box center [410, 572] width 552 height 60
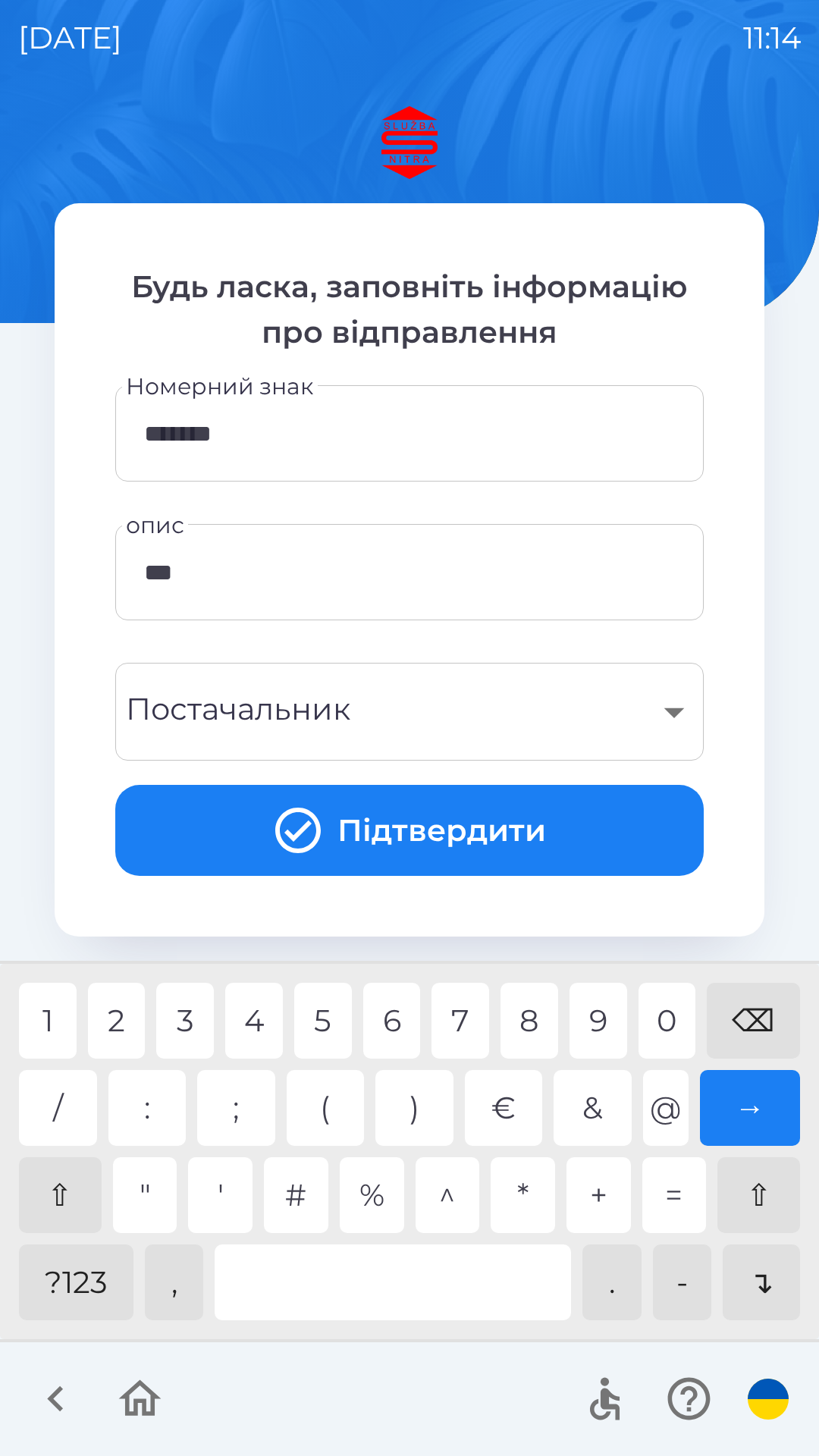
click at [144, 1019] on div "2" at bounding box center [116, 1020] width 57 height 75
click at [322, 1020] on div "5" at bounding box center [323, 1020] width 57 height 75
type input "*********"
click at [428, 713] on div "​" at bounding box center [410, 712] width 552 height 62
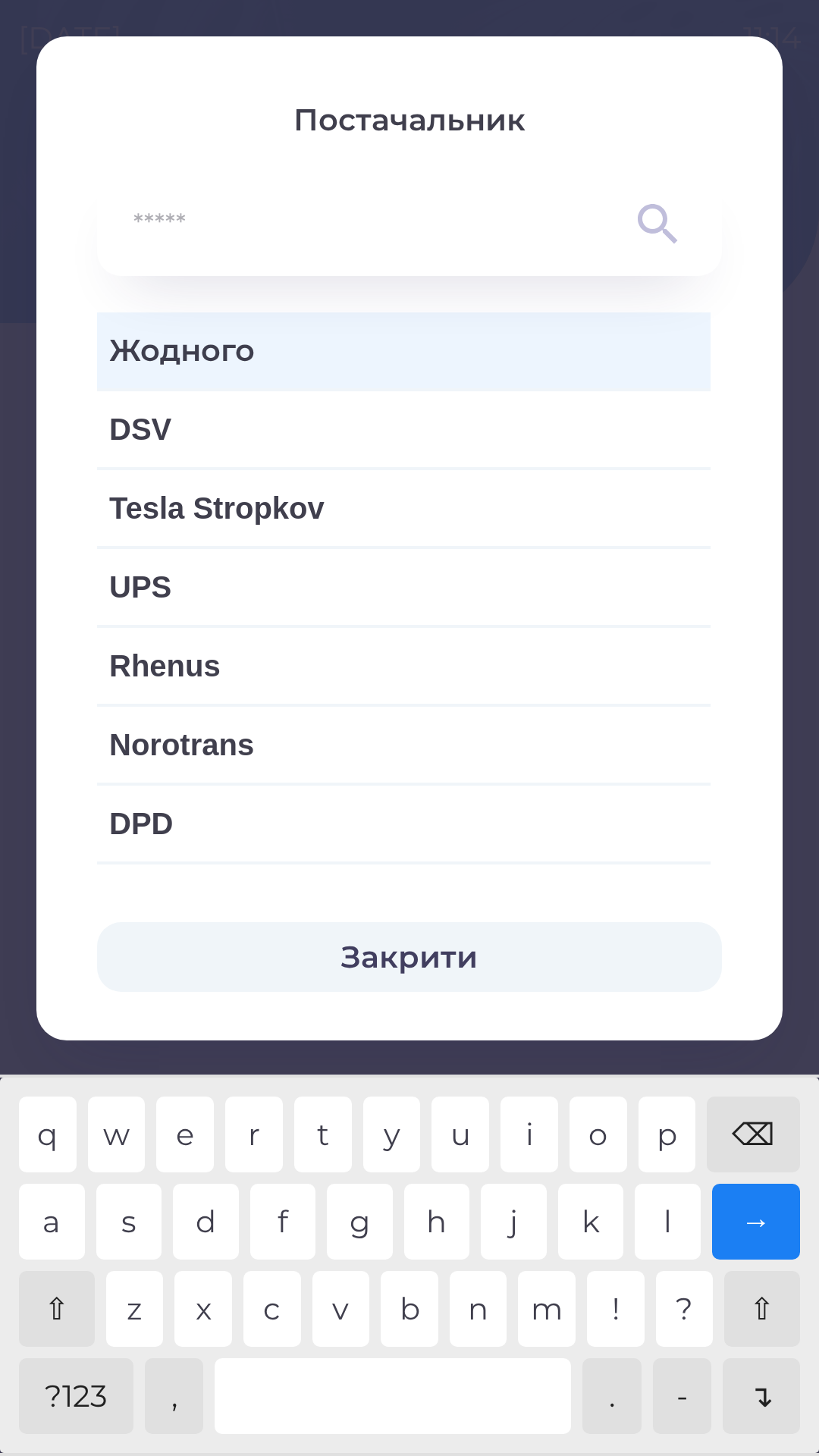
click at [265, 362] on span "Жодного" at bounding box center [403, 351] width 589 height 45
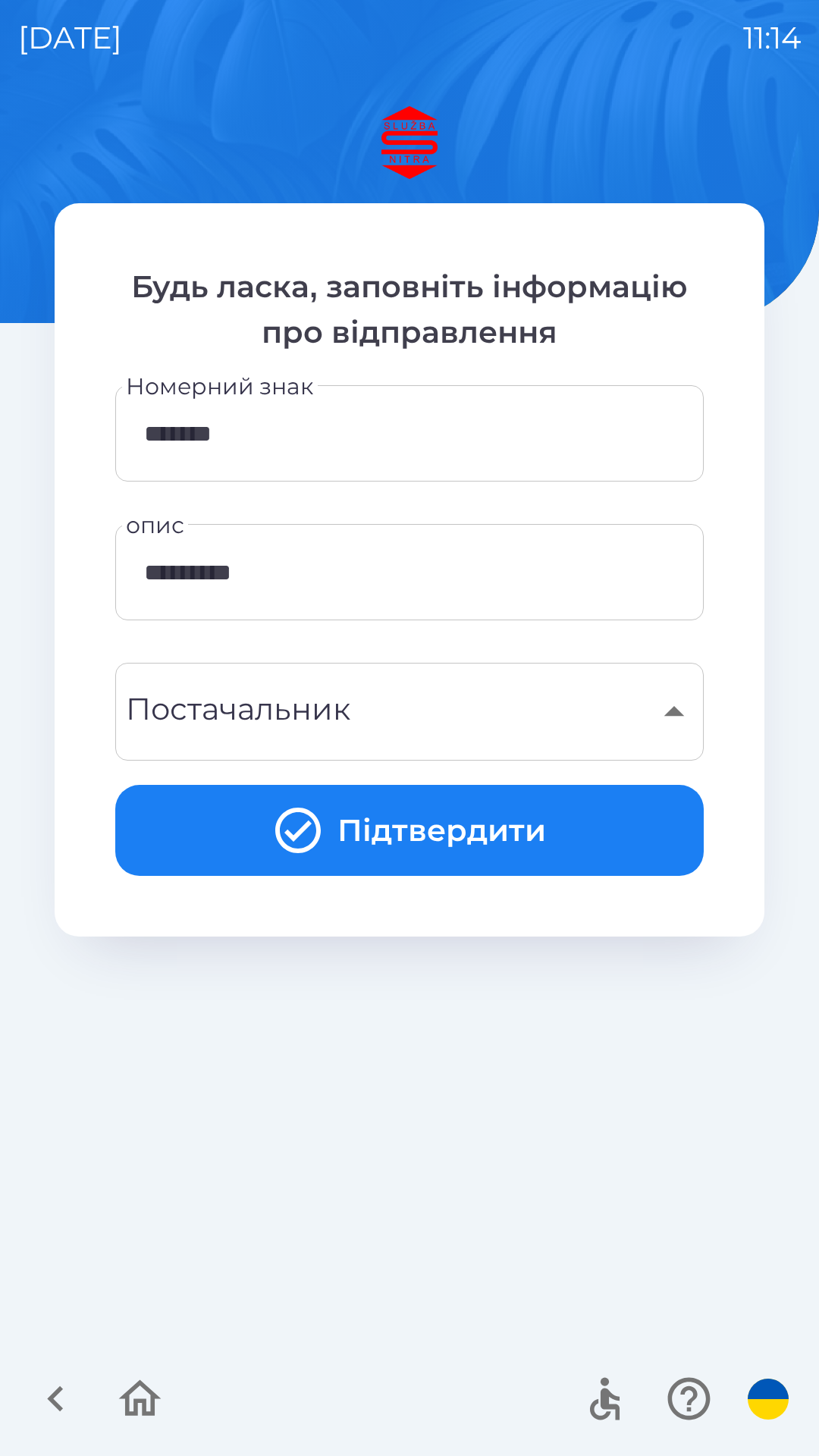
click at [412, 725] on div "​" at bounding box center [410, 712] width 552 height 62
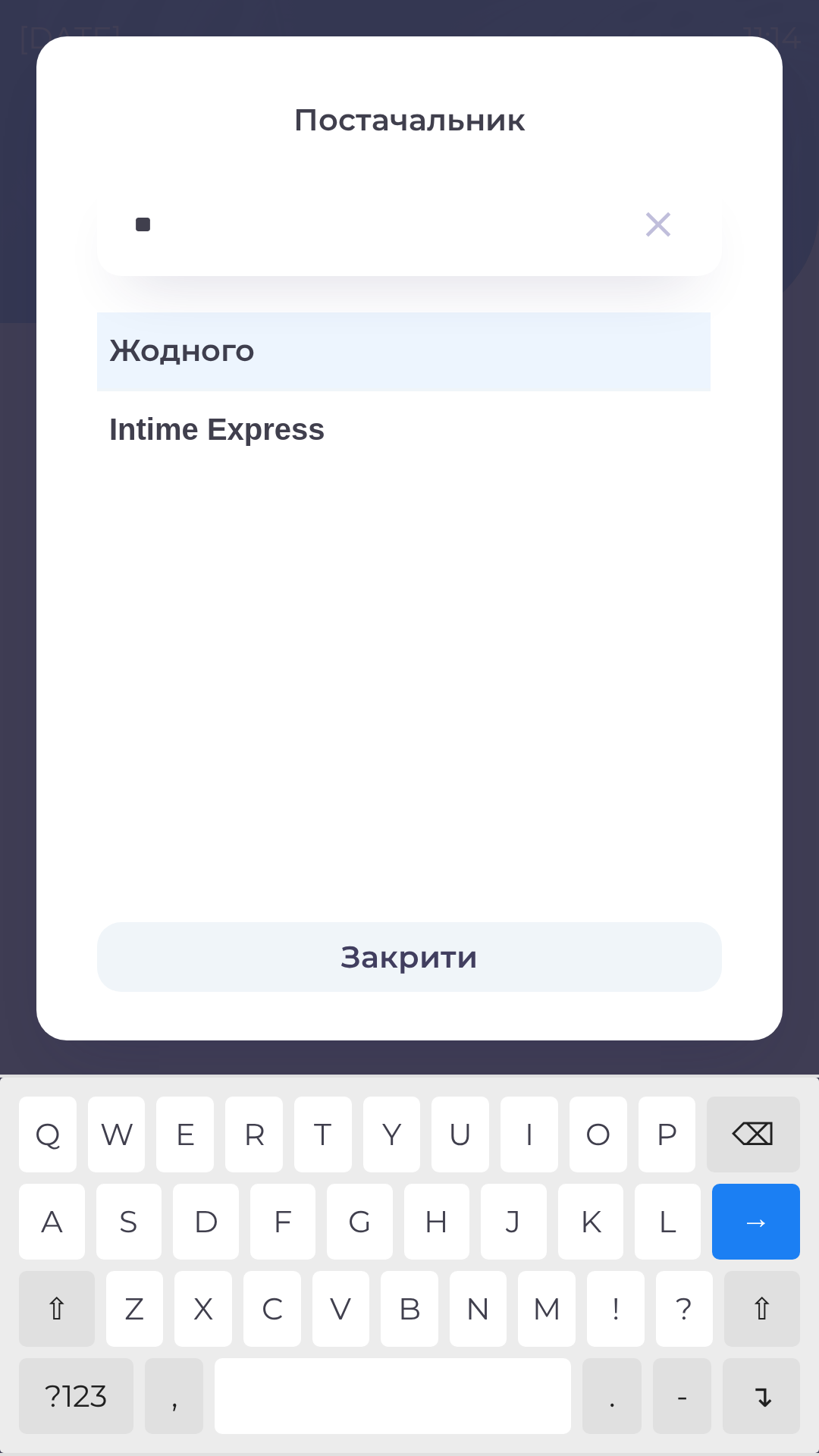
click at [183, 1117] on div "E" at bounding box center [185, 1134] width 57 height 75
click at [262, 1131] on div "R" at bounding box center [254, 1134] width 57 height 75
type input "******"
click at [57, 1207] on div "A" at bounding box center [52, 1221] width 66 height 75
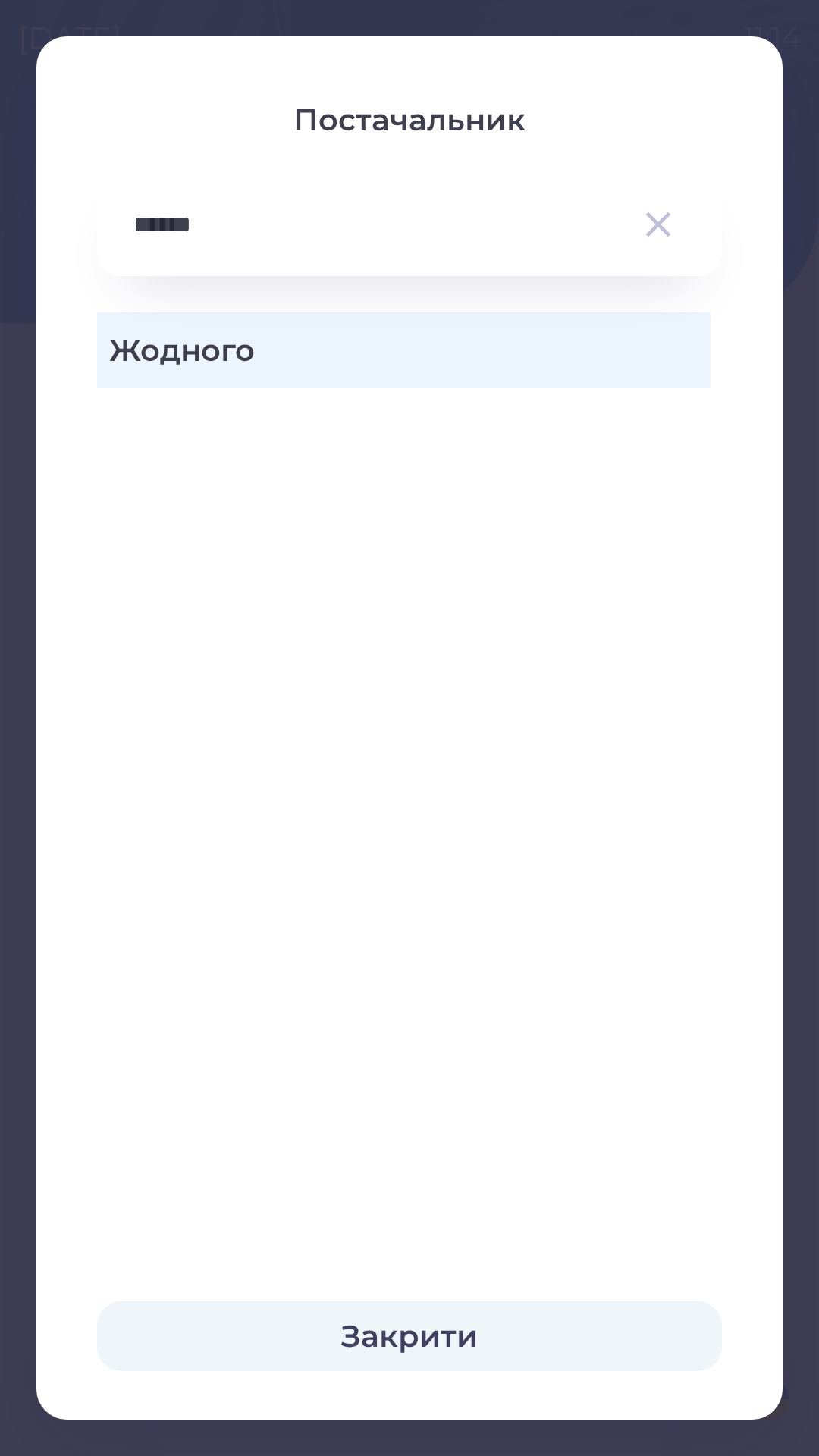
click at [764, 1370] on div "Закрити" at bounding box center [410, 1336] width 746 height 167
click at [609, 1305] on button "Закрити" at bounding box center [410, 1336] width 625 height 69
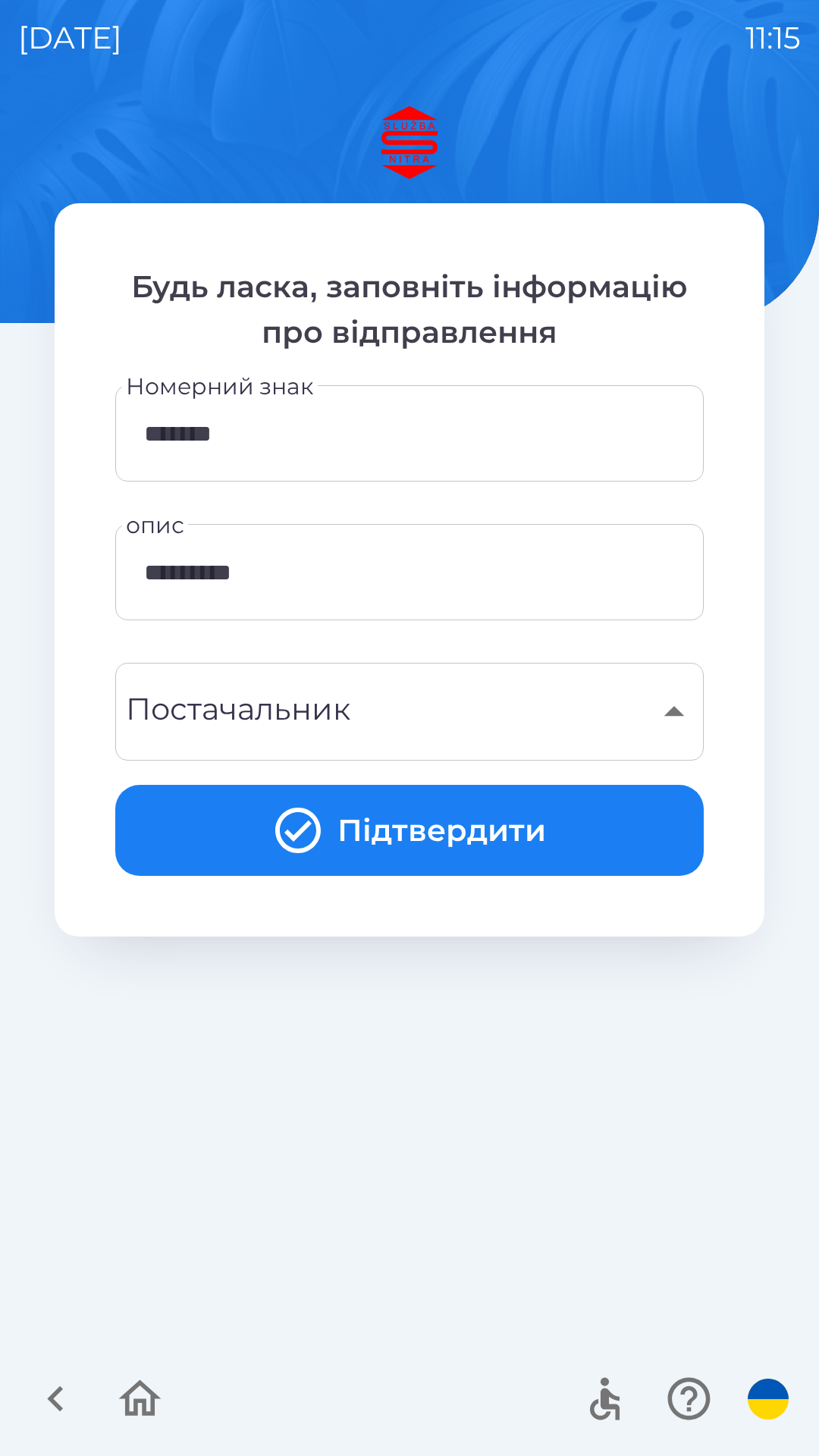
click at [403, 718] on div "​" at bounding box center [410, 712] width 552 height 62
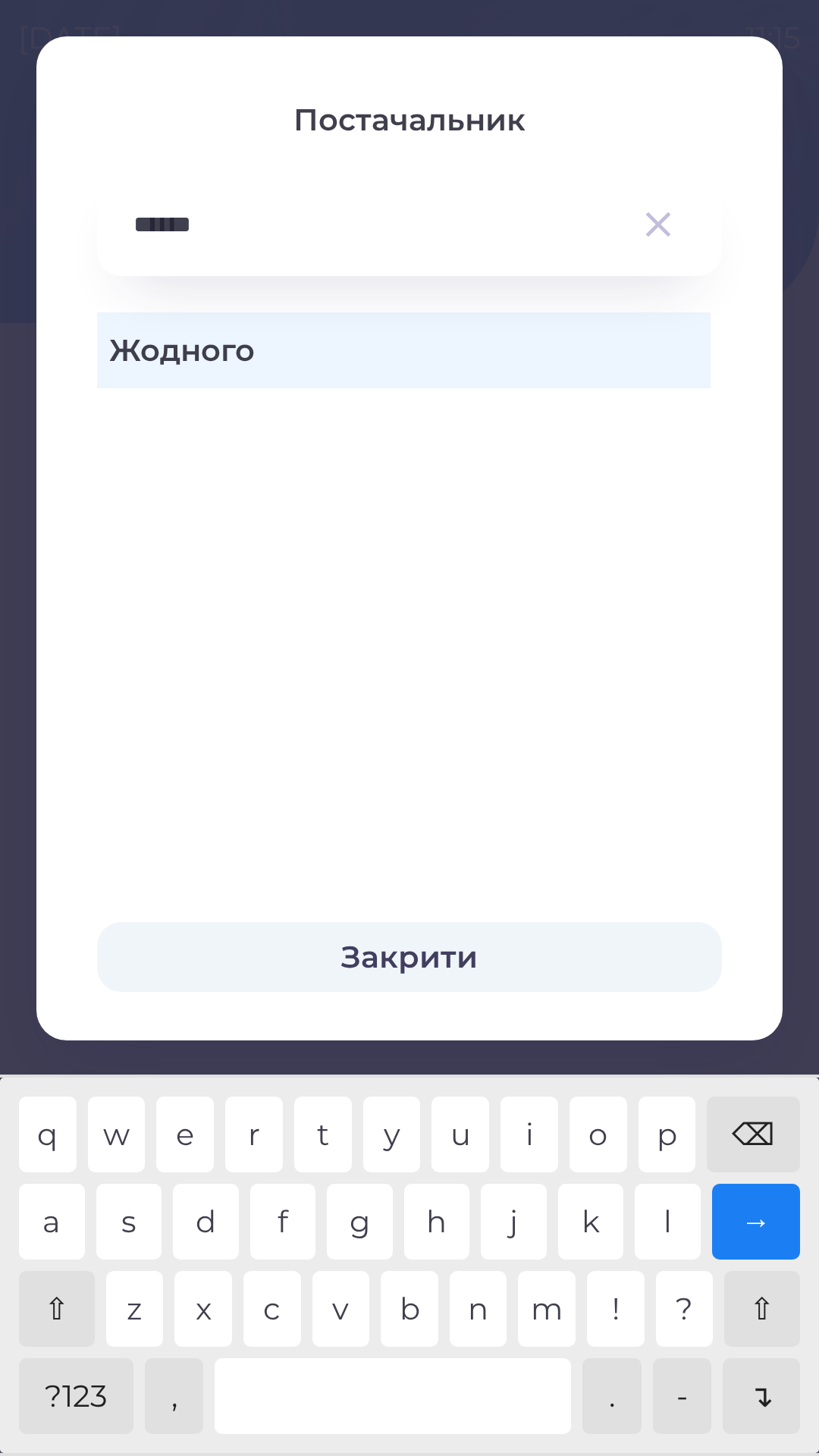
click at [281, 222] on input "******" at bounding box center [379, 225] width 491 height 42
click at [314, 242] on input "******" at bounding box center [379, 225] width 491 height 42
click at [660, 223] on icon "button" at bounding box center [658, 225] width 25 height 25
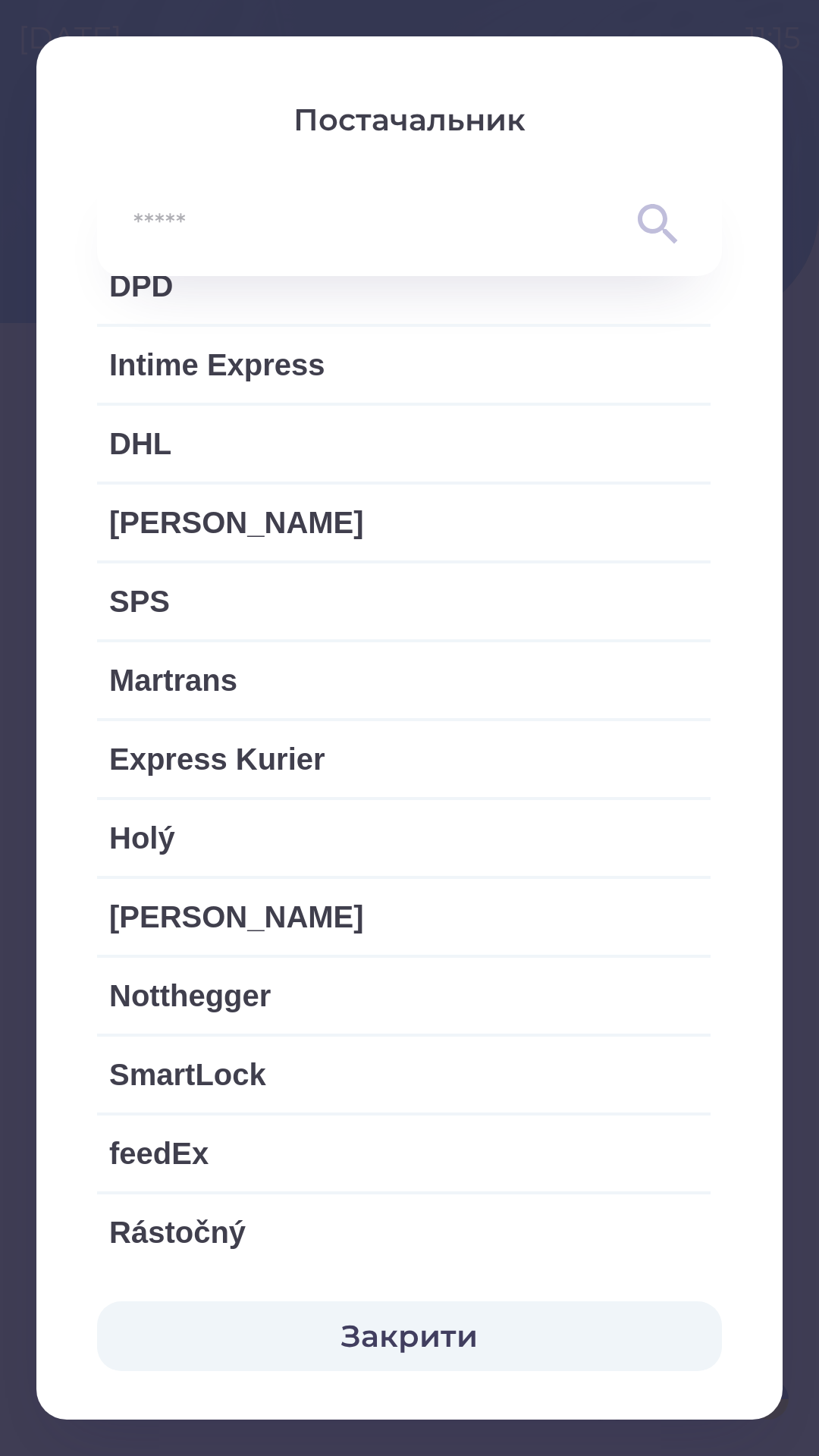
scroll to position [561, 0]
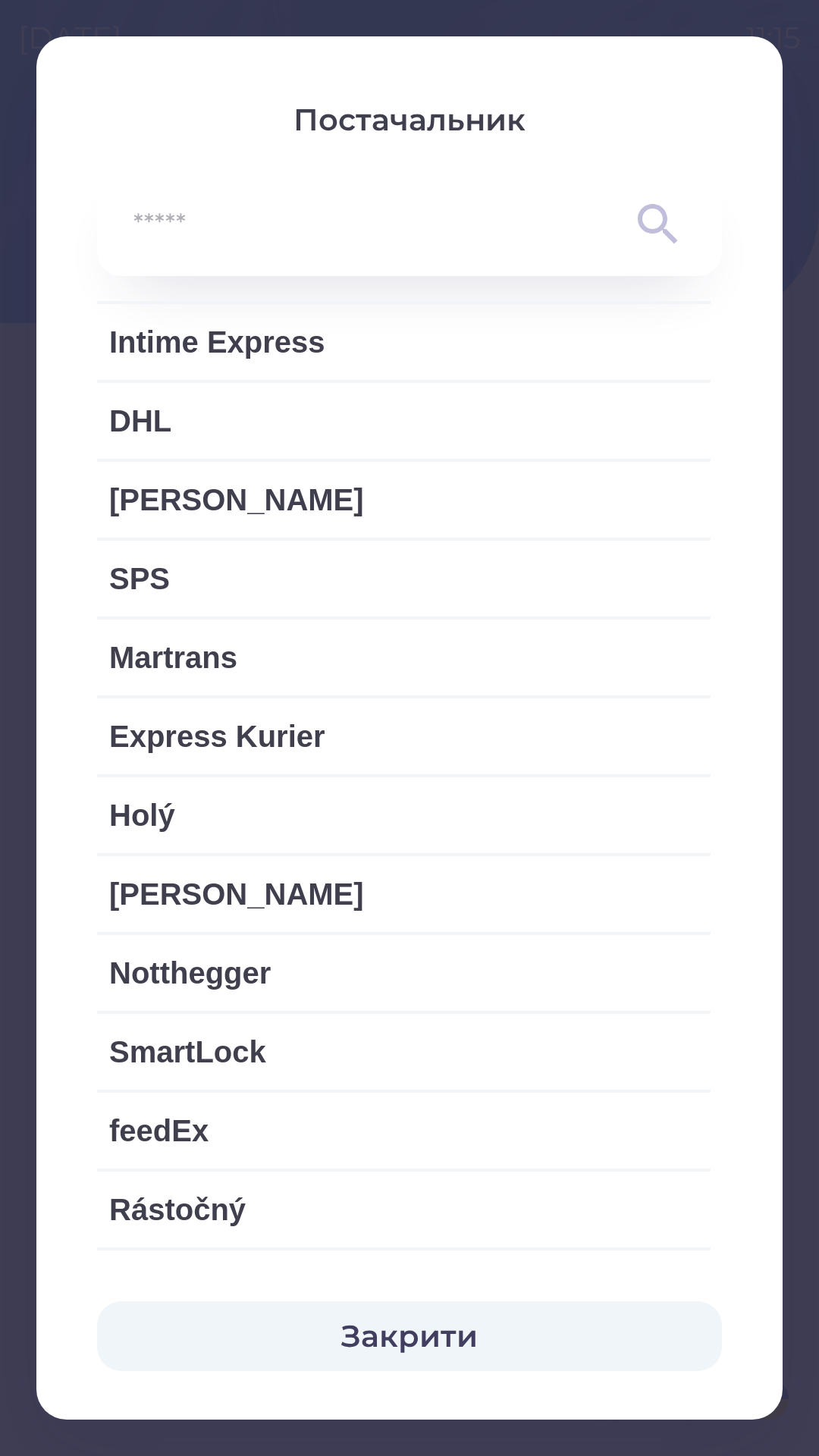
click at [284, 889] on span "[PERSON_NAME]" at bounding box center [403, 894] width 589 height 45
type input "***"
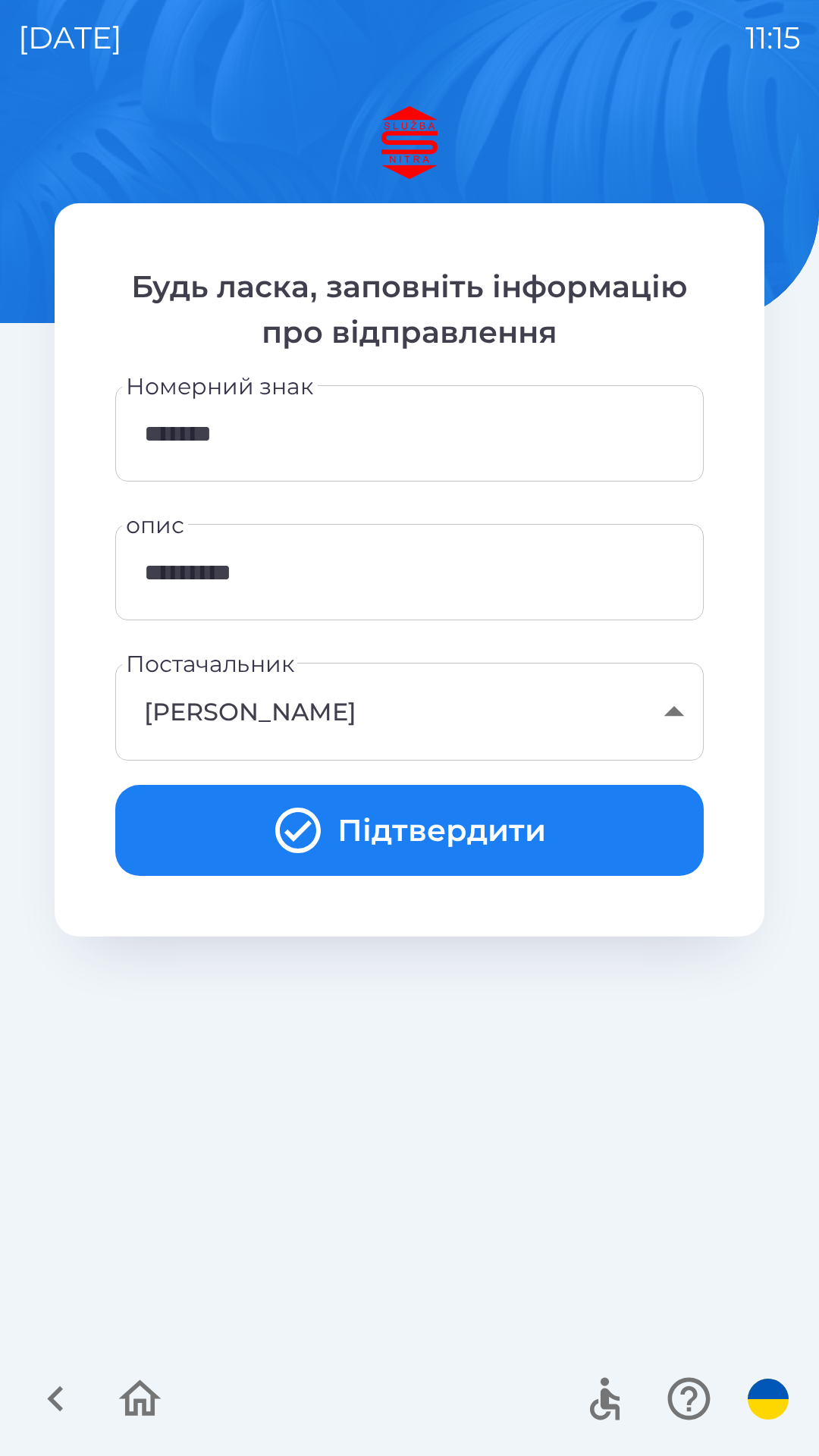
click at [429, 825] on button "Підтвердити" at bounding box center [410, 830] width 588 height 91
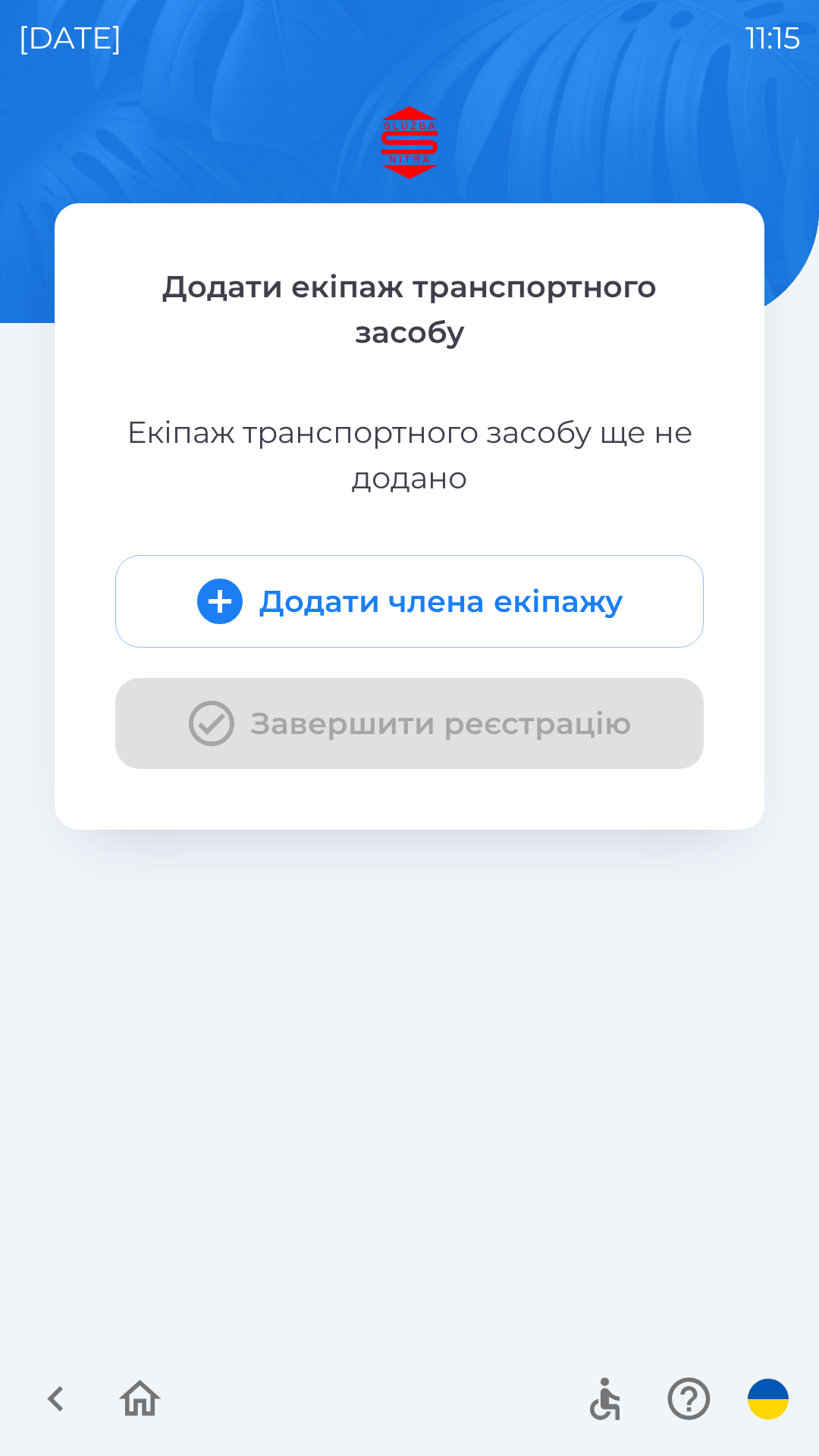
click at [390, 720] on div "Додати члена екіпажу Завершити реєстрацію" at bounding box center [410, 662] width 588 height 213
click at [226, 719] on div "Додати члена екіпажу Завершити реєстрацію" at bounding box center [410, 662] width 588 height 213
click at [216, 716] on div "Додати члена екіпажу Завершити реєстрацію" at bounding box center [410, 662] width 588 height 213
click at [213, 717] on div "Додати члена екіпажу Завершити реєстрацію" at bounding box center [410, 662] width 588 height 213
click at [213, 718] on div "Додати члена екіпажу Завершити реєстрацію" at bounding box center [410, 662] width 588 height 213
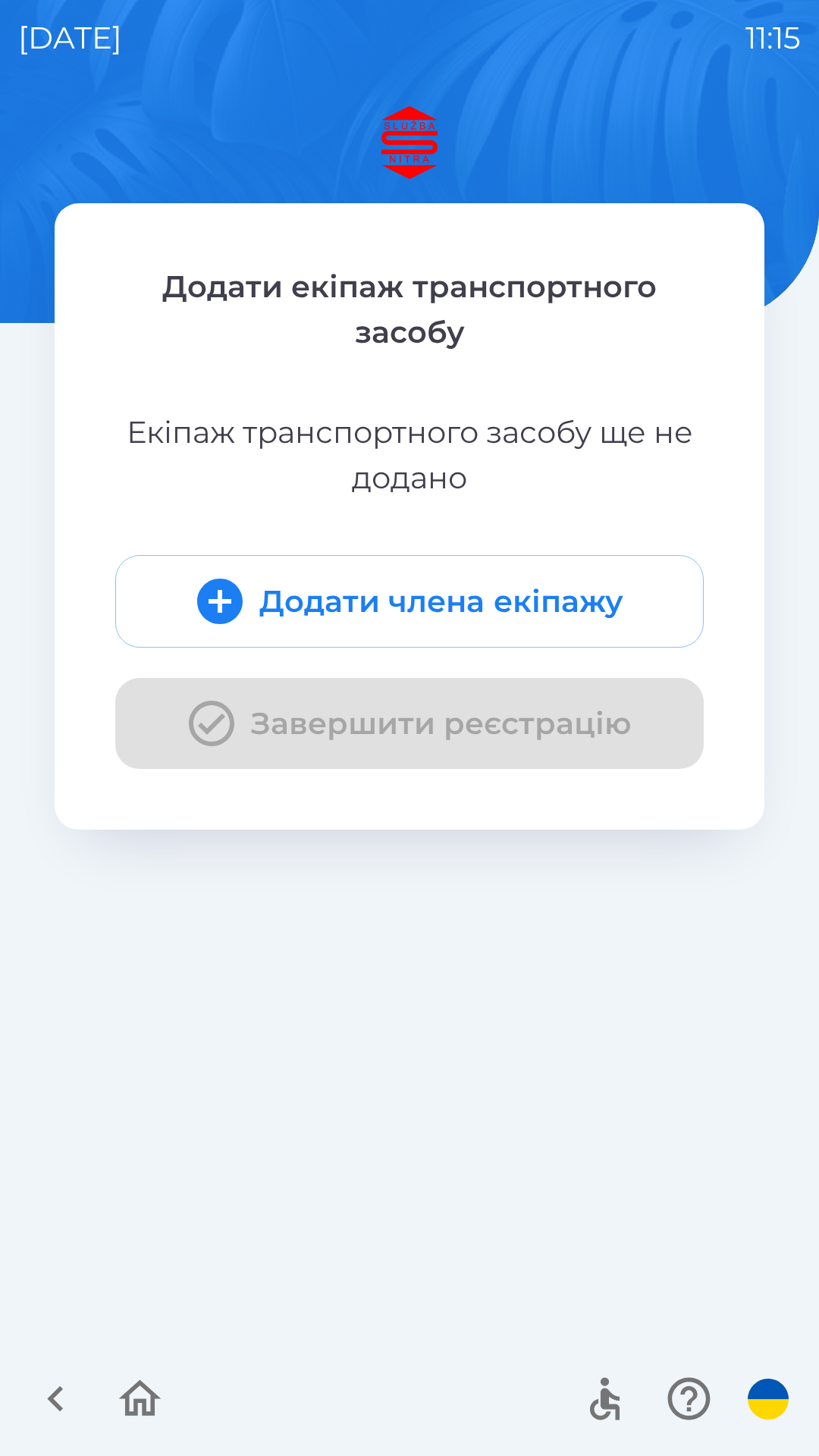
click at [210, 718] on div "Додати члена екіпажу Завершити реєстрацію" at bounding box center [410, 662] width 588 height 213
click at [222, 607] on icon "submit" at bounding box center [219, 601] width 55 height 55
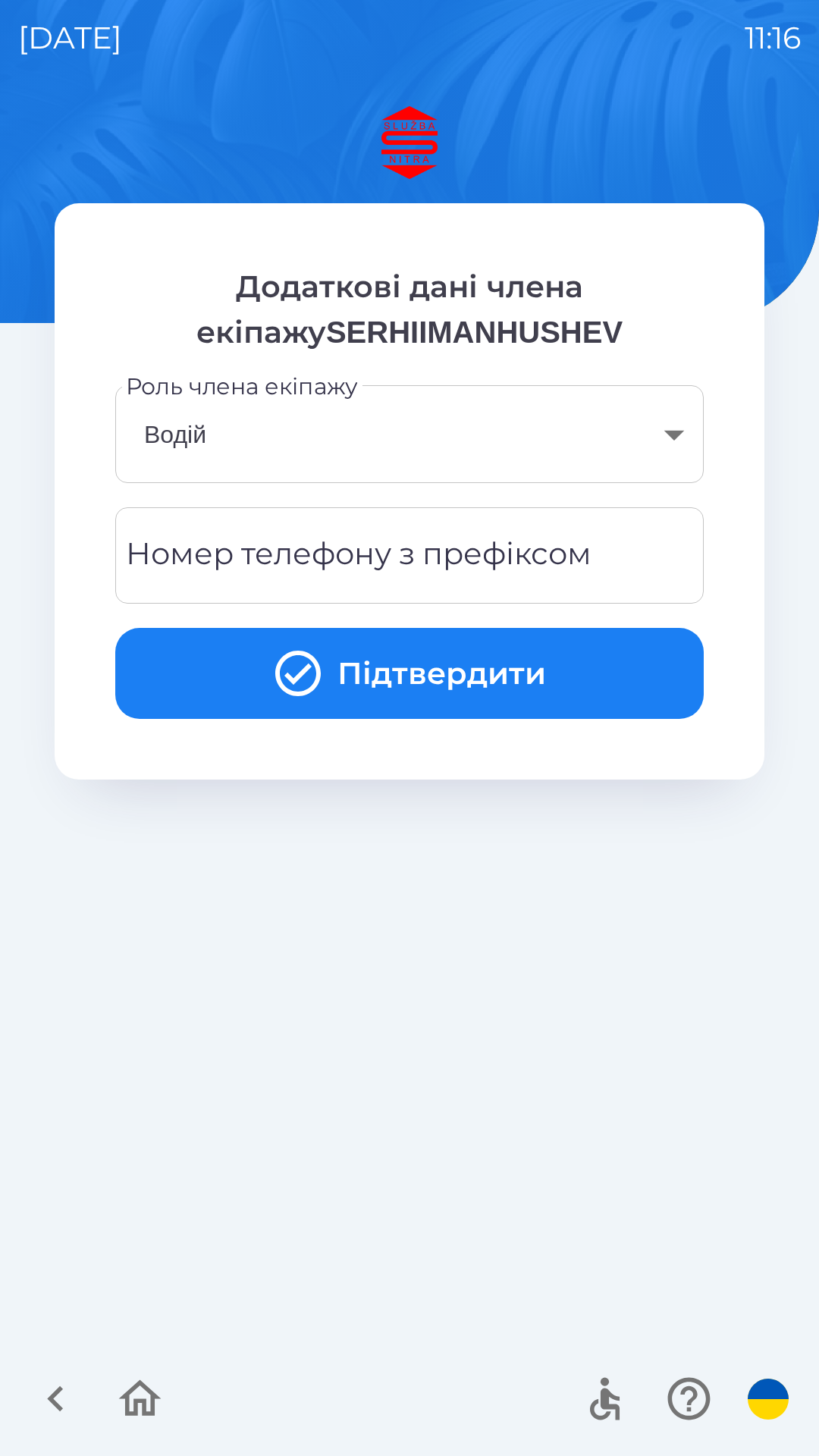
click at [432, 567] on div "Номер телефону з префіксом Номер телефону з префіксом" at bounding box center [410, 555] width 588 height 96
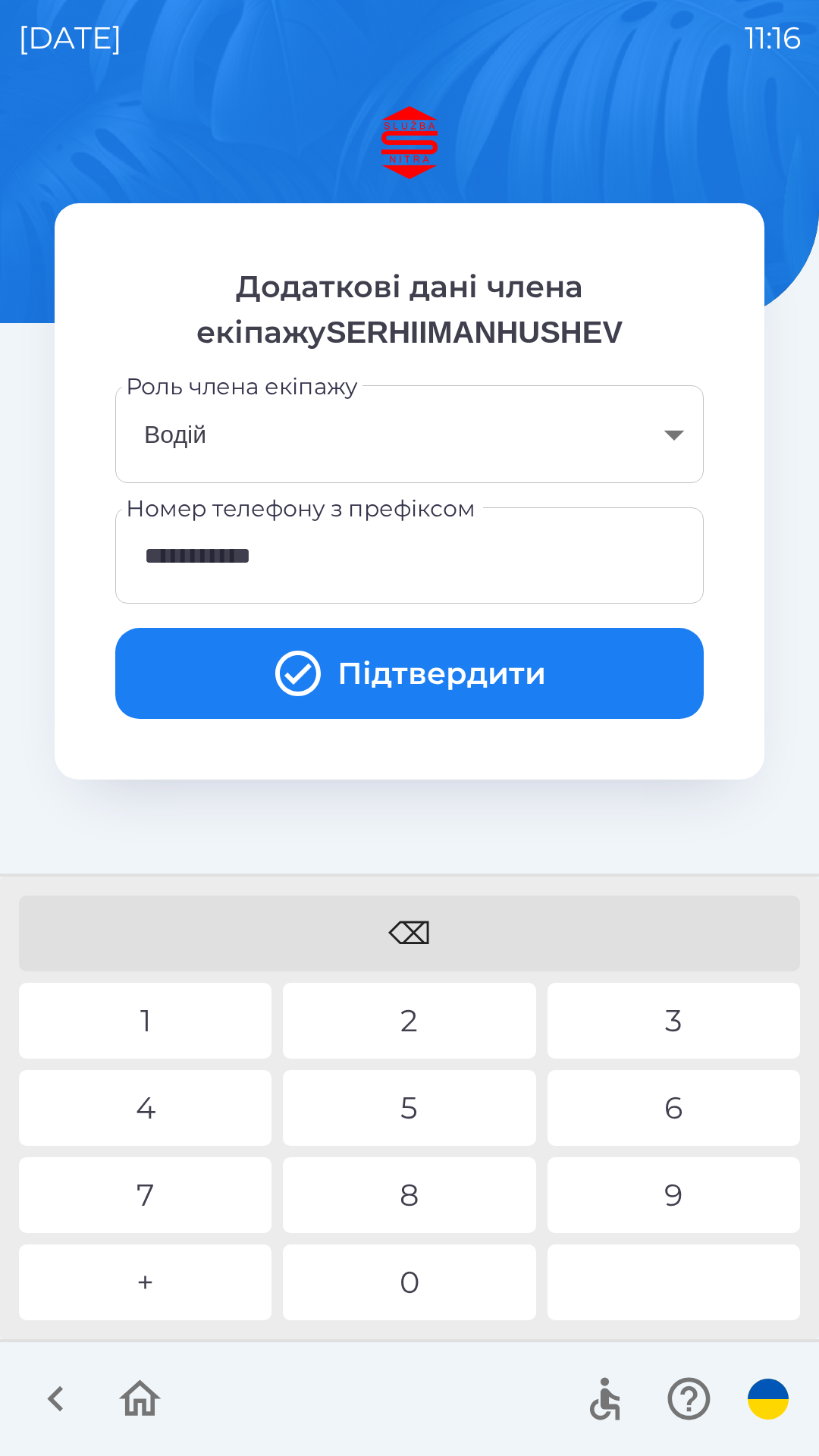
click at [425, 1181] on div "8" at bounding box center [409, 1195] width 252 height 75
type input "**********"
click at [458, 666] on button "Підтвердити" at bounding box center [410, 673] width 588 height 91
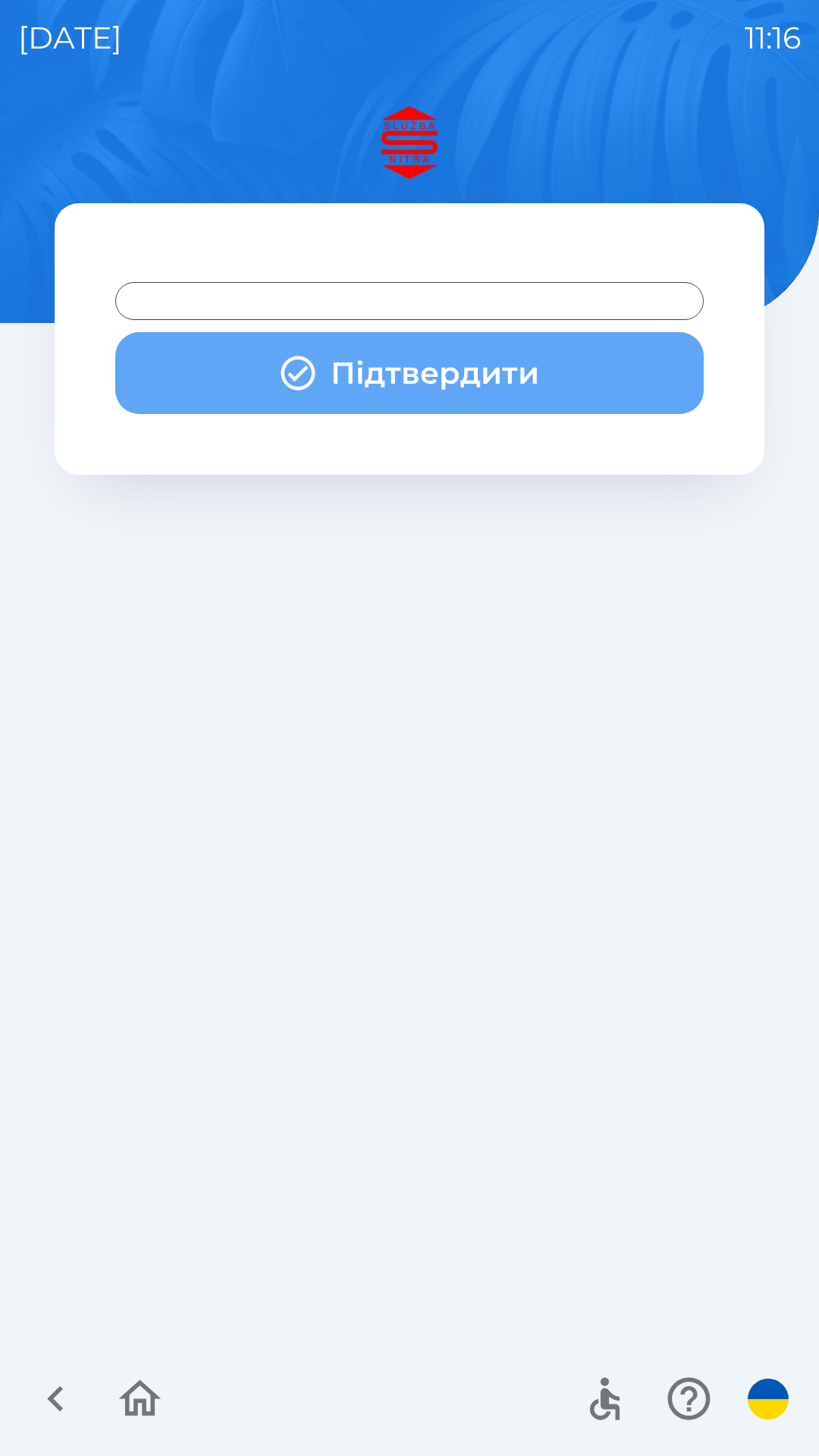
click at [442, 360] on button "Підтвердити" at bounding box center [410, 373] width 588 height 82
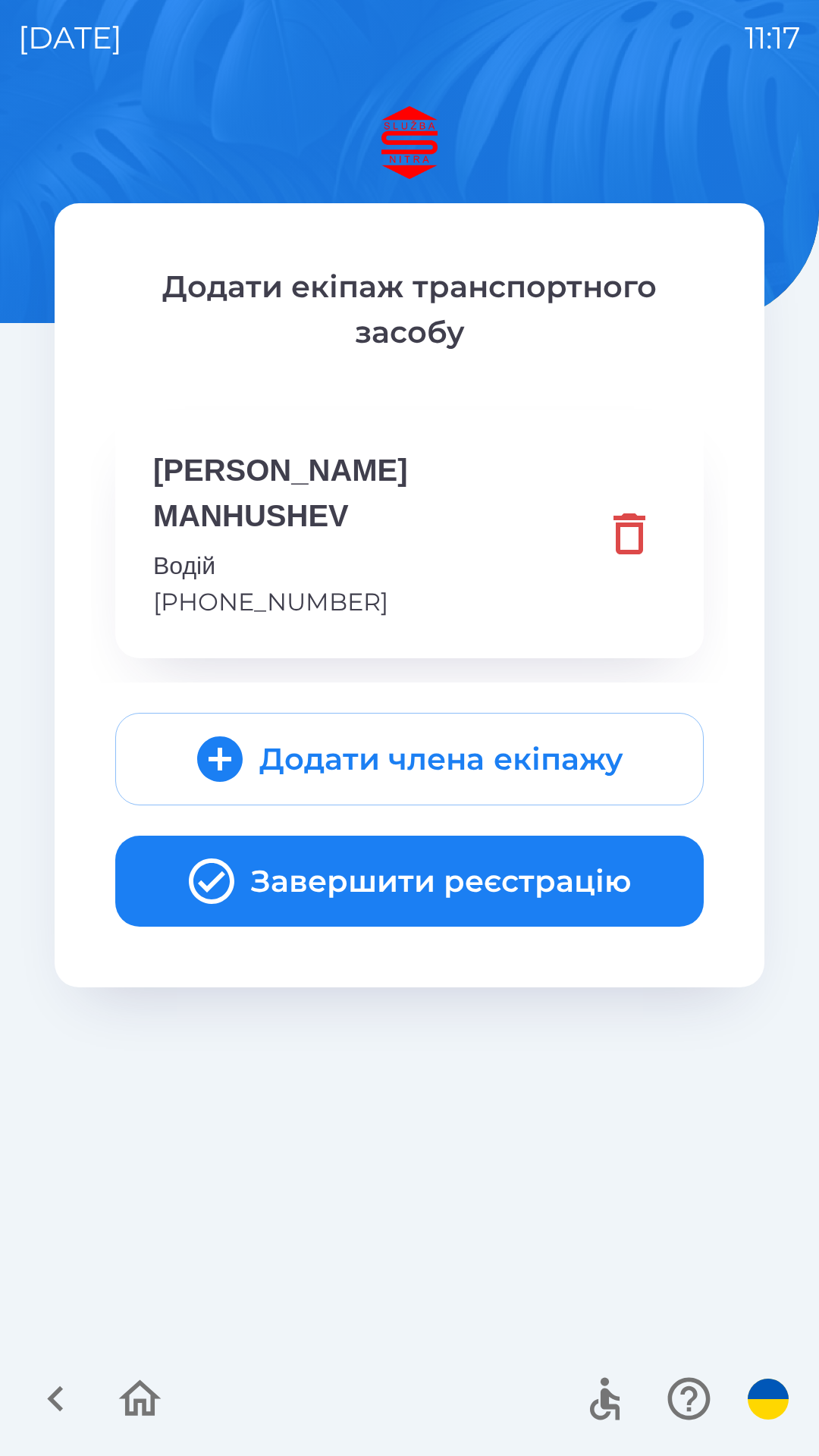
click at [396, 841] on button "Завершити реєстрацію" at bounding box center [410, 881] width 588 height 91
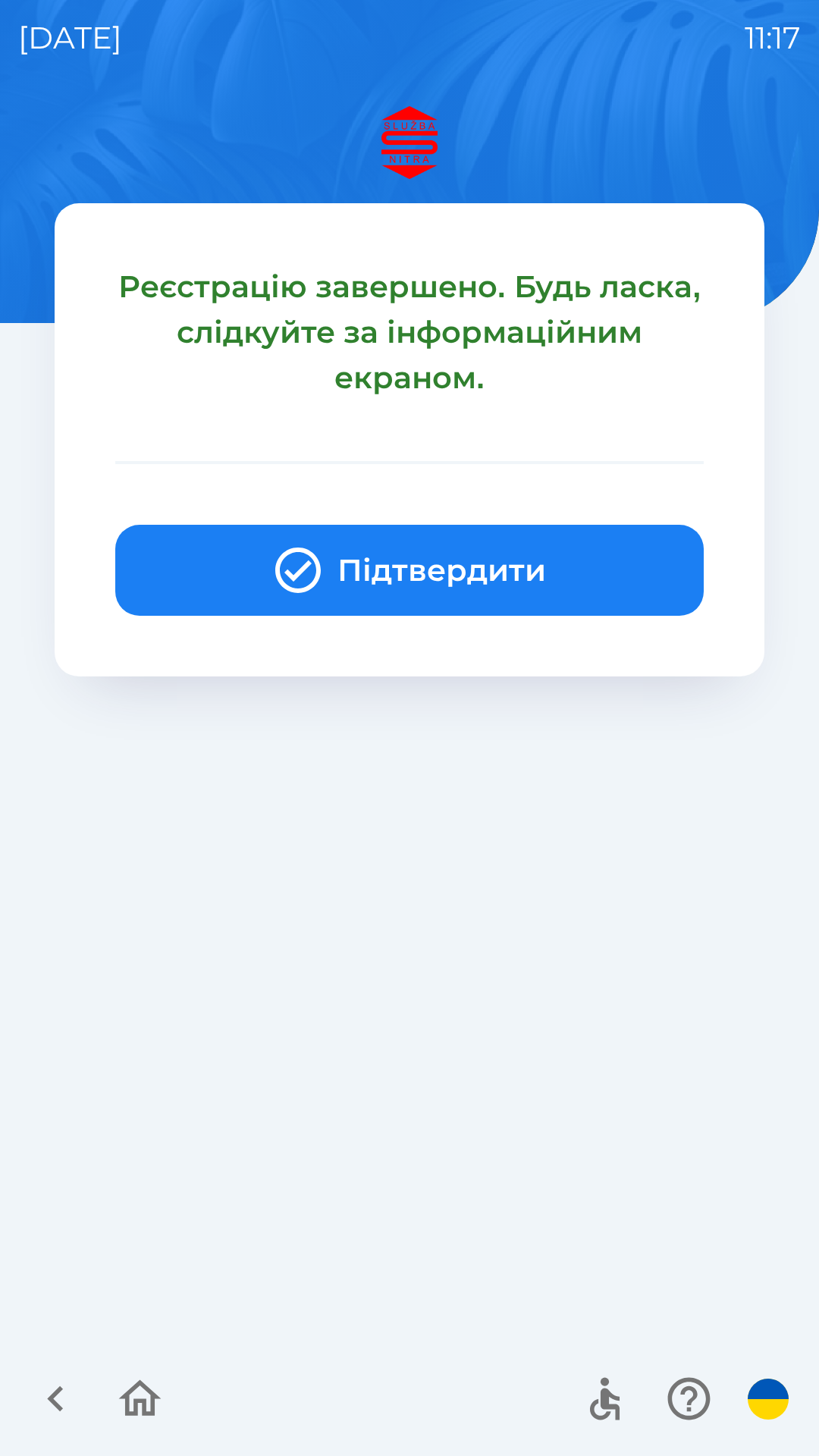
click at [438, 559] on button "Підтвердити" at bounding box center [410, 570] width 588 height 91
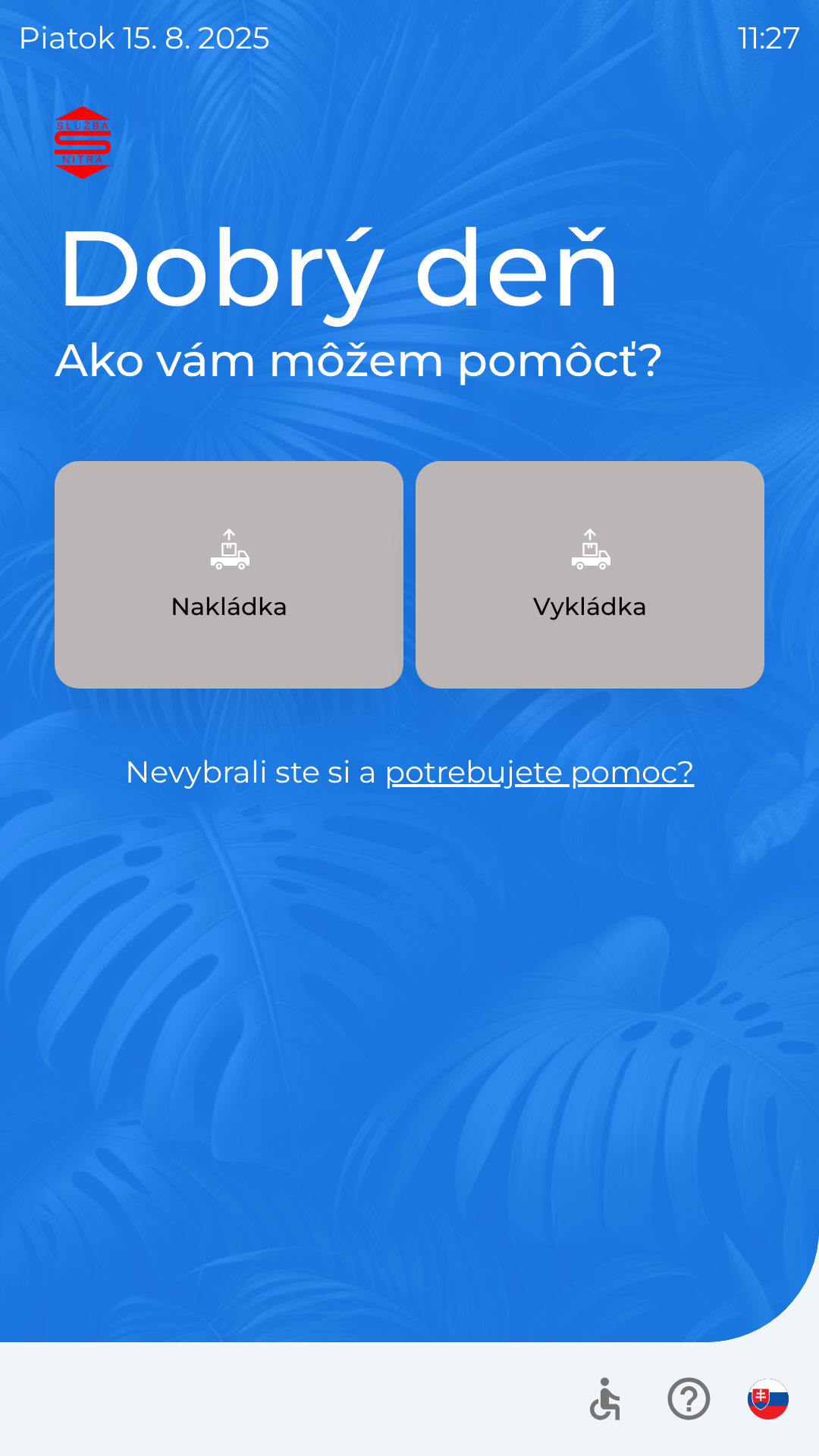
click at [593, 551] on img "button" at bounding box center [590, 548] width 67 height 67
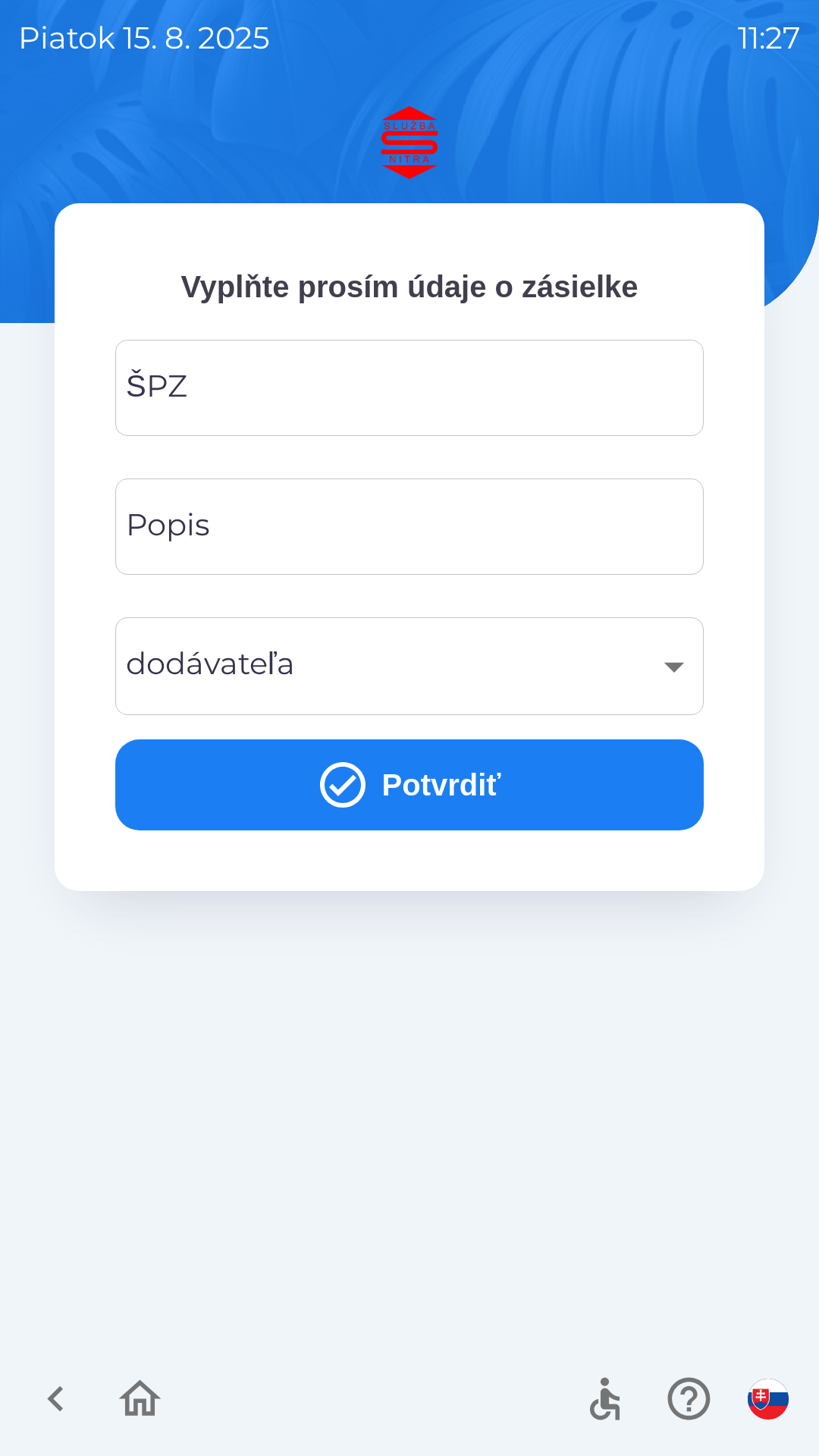
click at [272, 384] on input "ŠPZ" at bounding box center [410, 388] width 552 height 60
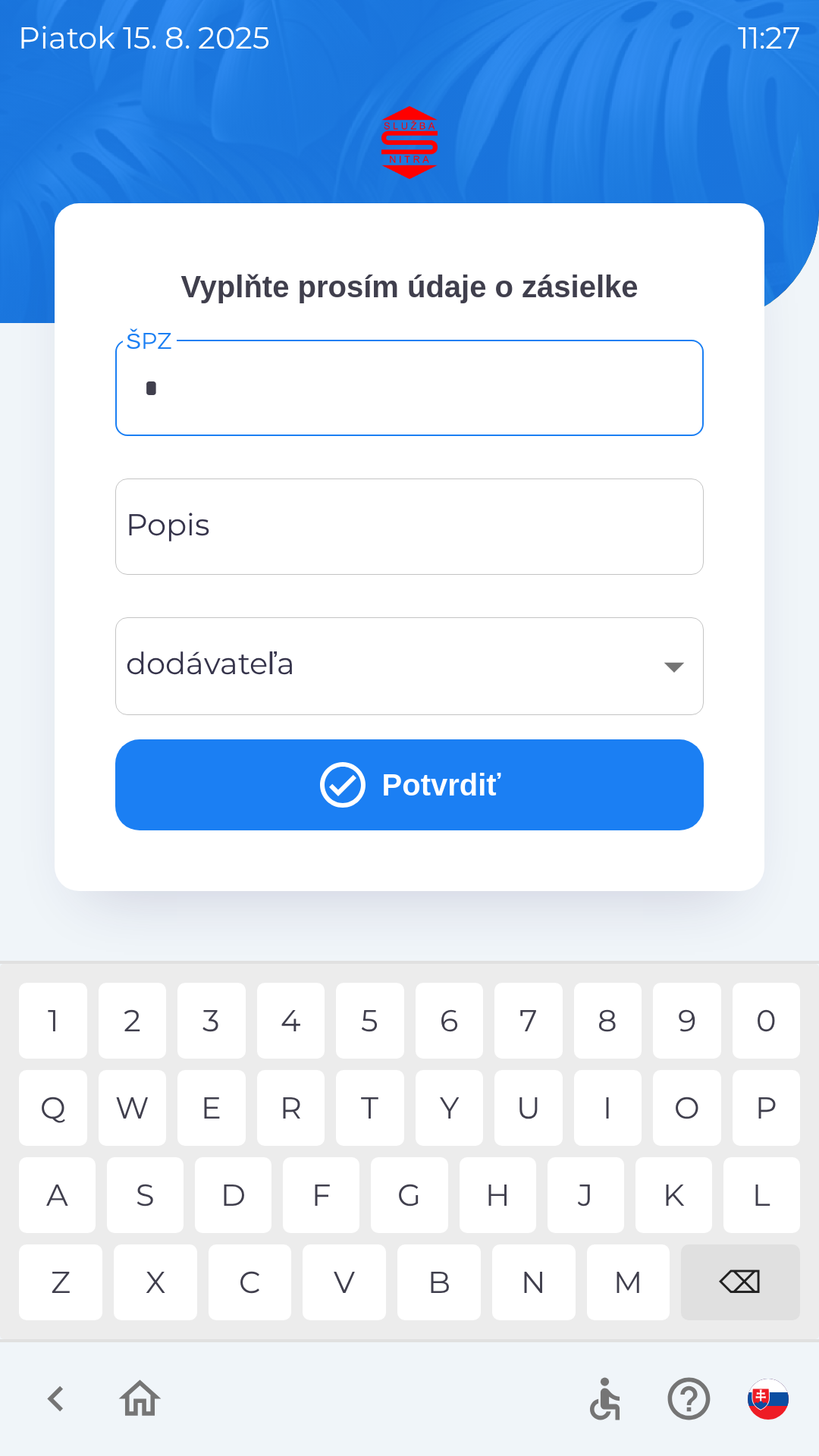
click at [63, 1191] on div "A" at bounding box center [57, 1195] width 76 height 75
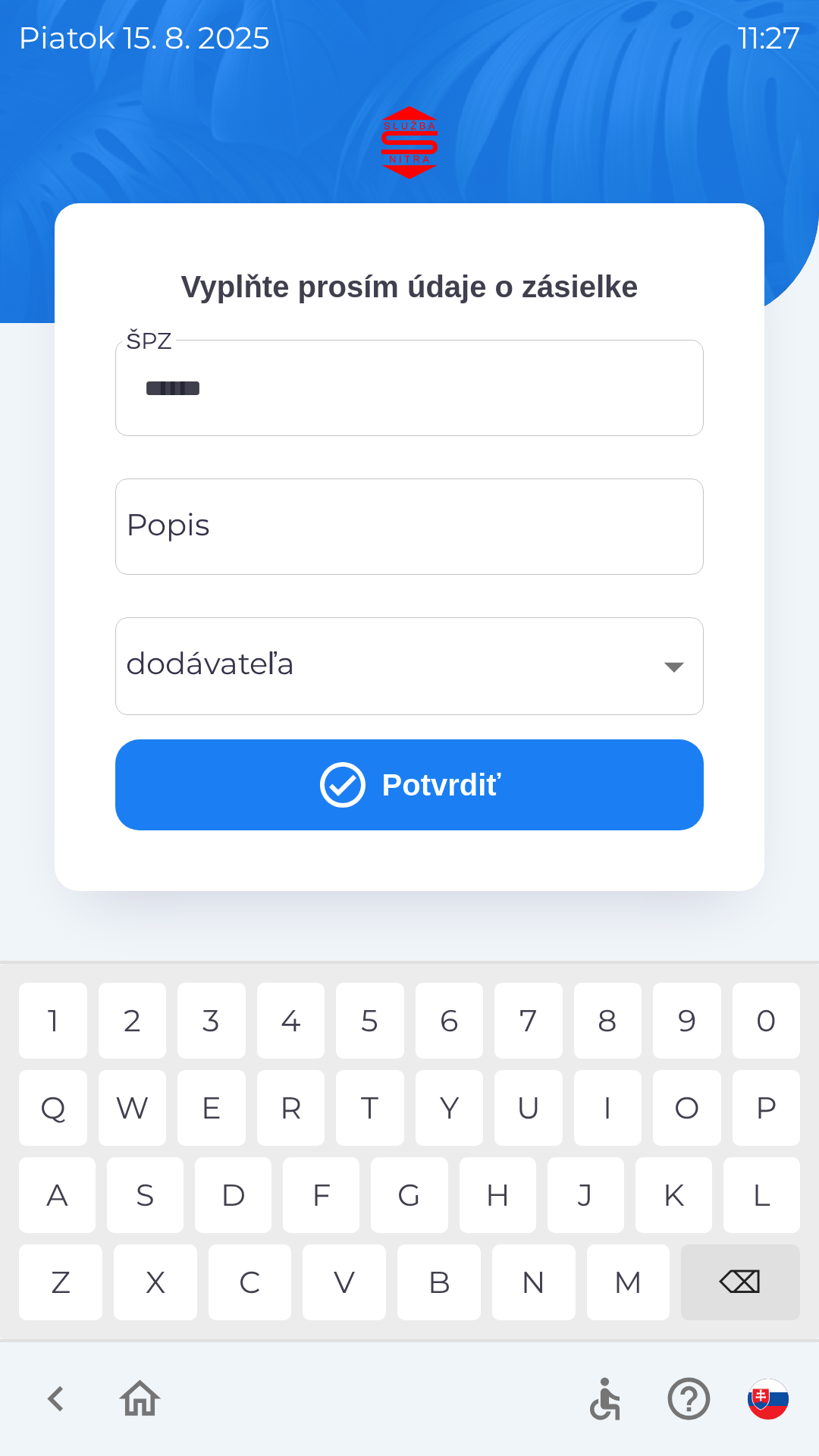
type input "*******"
click at [269, 509] on input "Popis" at bounding box center [410, 526] width 552 height 60
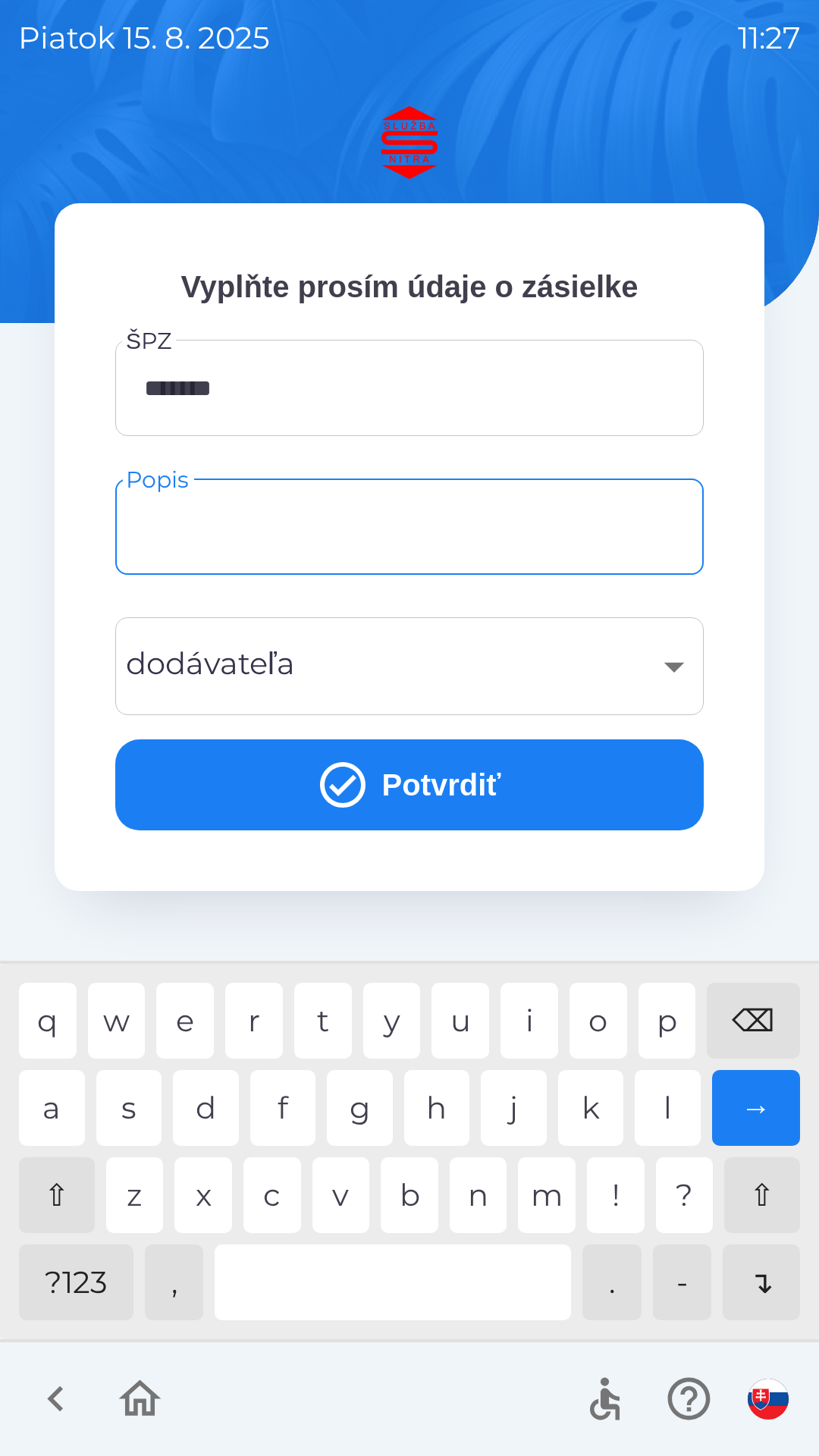
click at [448, 780] on button "Potvrdiť" at bounding box center [410, 784] width 588 height 91
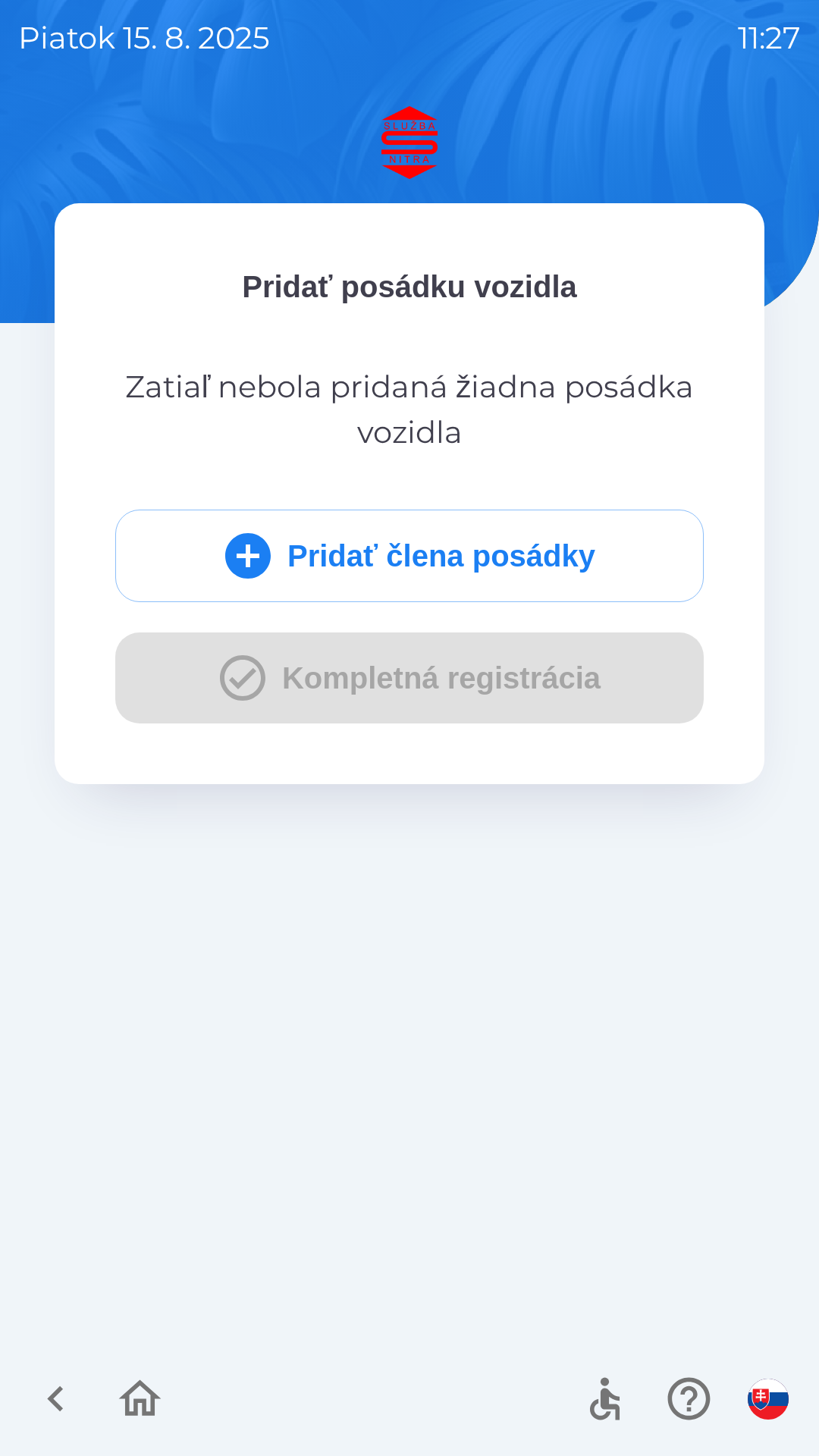
click at [248, 559] on icon "submit" at bounding box center [248, 555] width 45 height 45
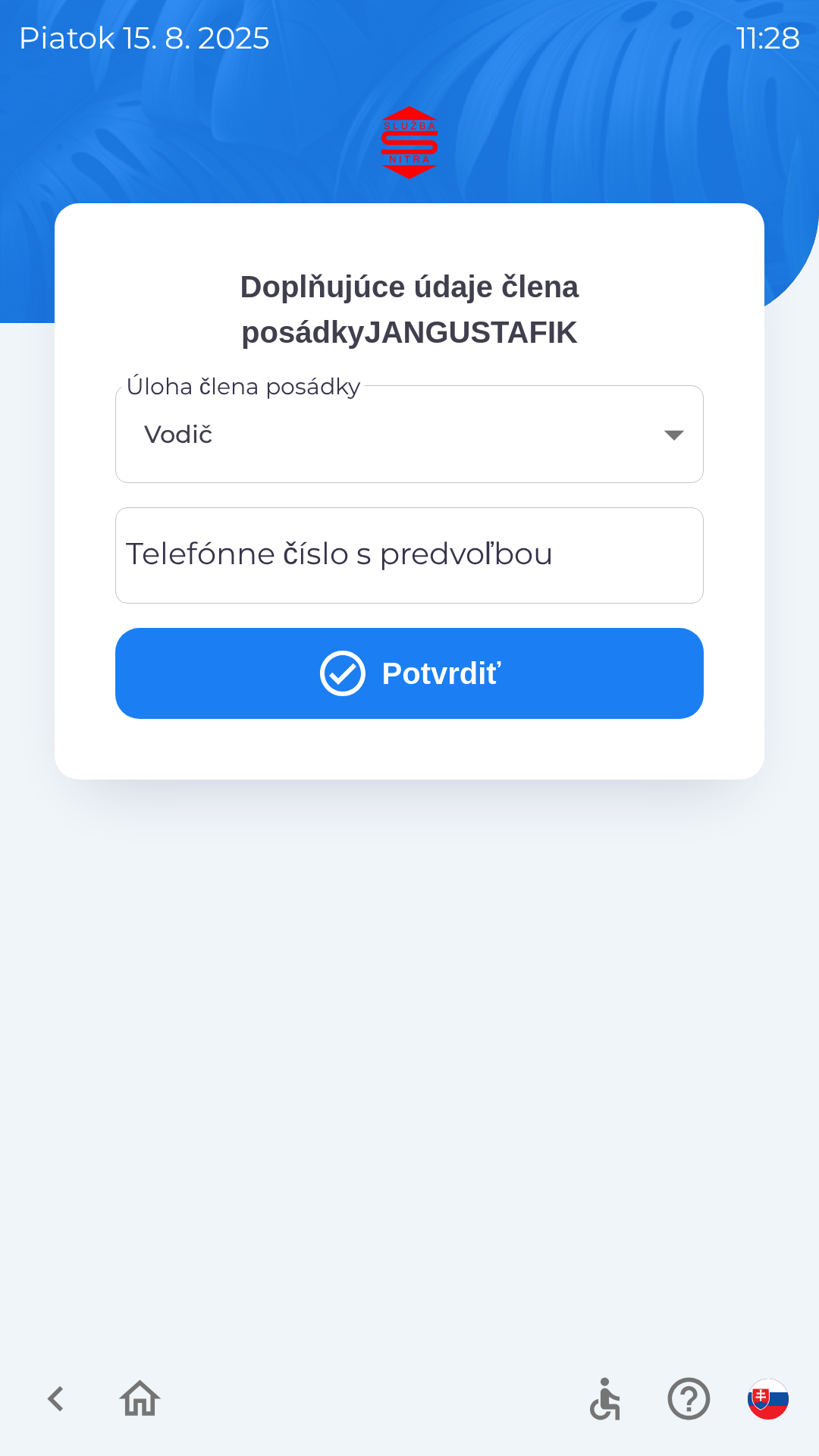
click at [306, 549] on div "Telefónne číslo s predvoľbou Telefónne číslo s predvoľbou" at bounding box center [410, 555] width 588 height 96
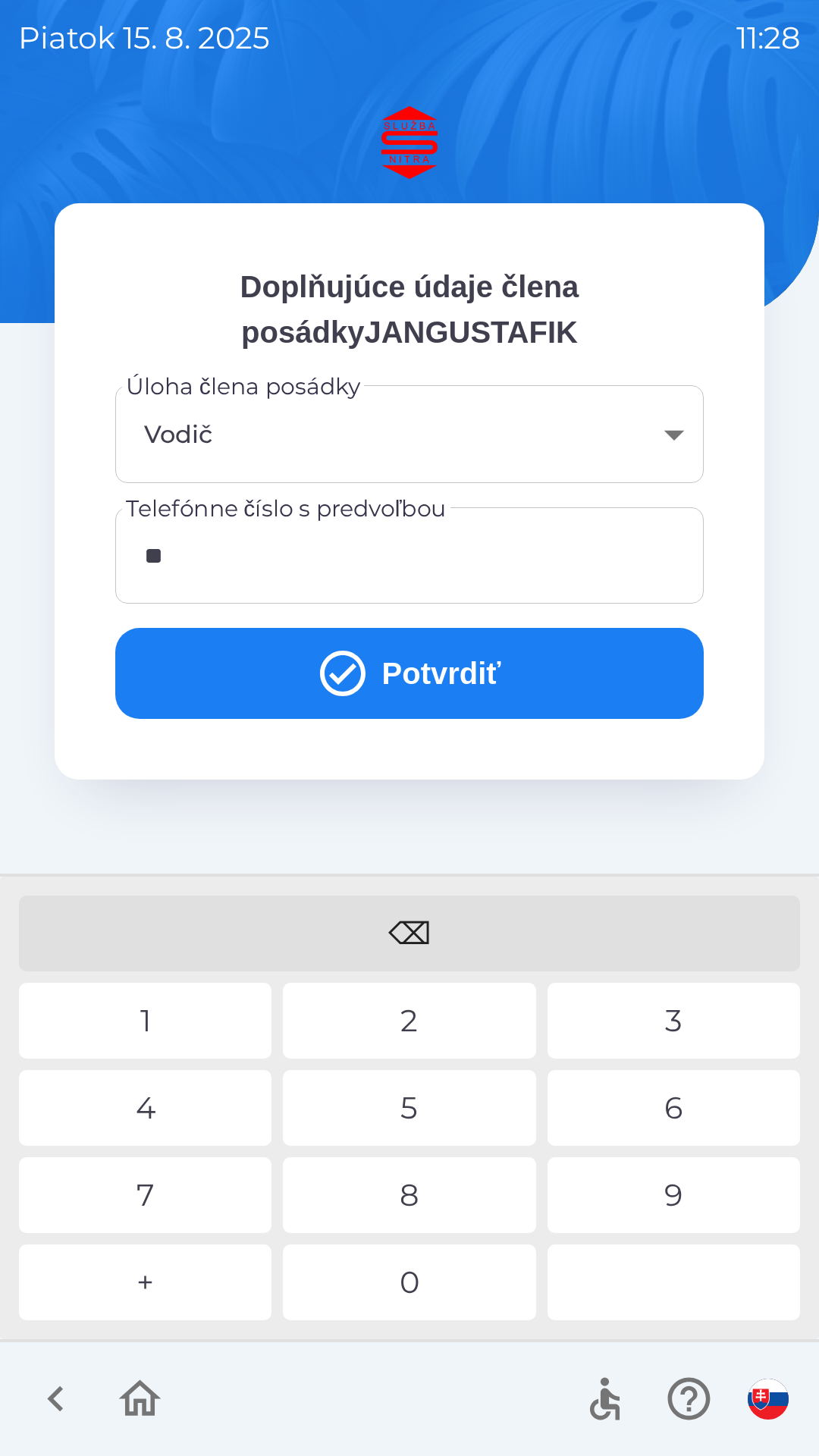
click at [163, 1099] on div "4" at bounding box center [145, 1107] width 252 height 75
click at [673, 1182] on div "9" at bounding box center [673, 1195] width 252 height 75
click at [434, 1270] on div "0" at bounding box center [409, 1282] width 252 height 75
click at [429, 1104] on div "5" at bounding box center [409, 1107] width 252 height 75
type input "**********"
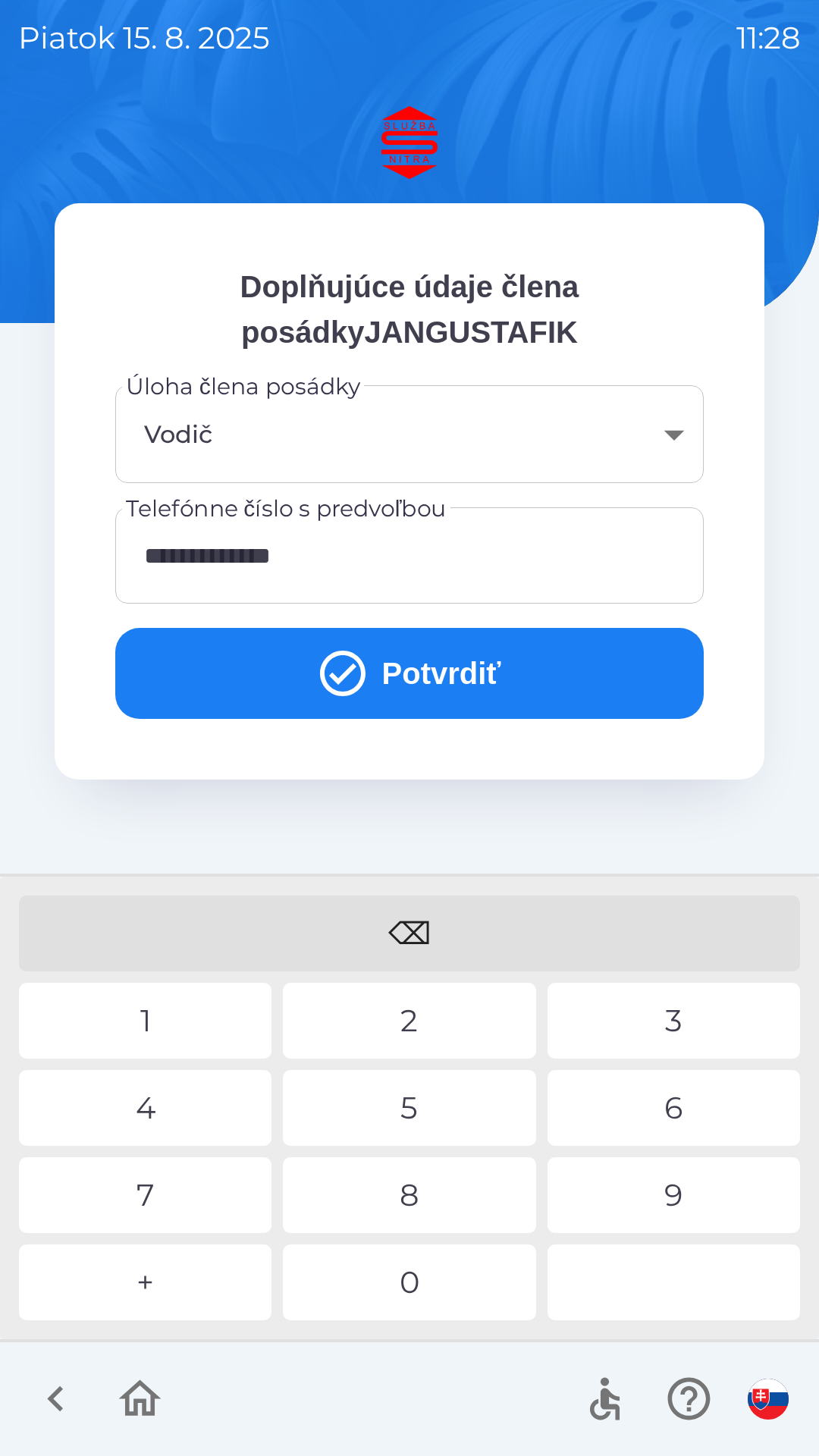
click at [449, 675] on button "Potvrdiť" at bounding box center [410, 673] width 588 height 91
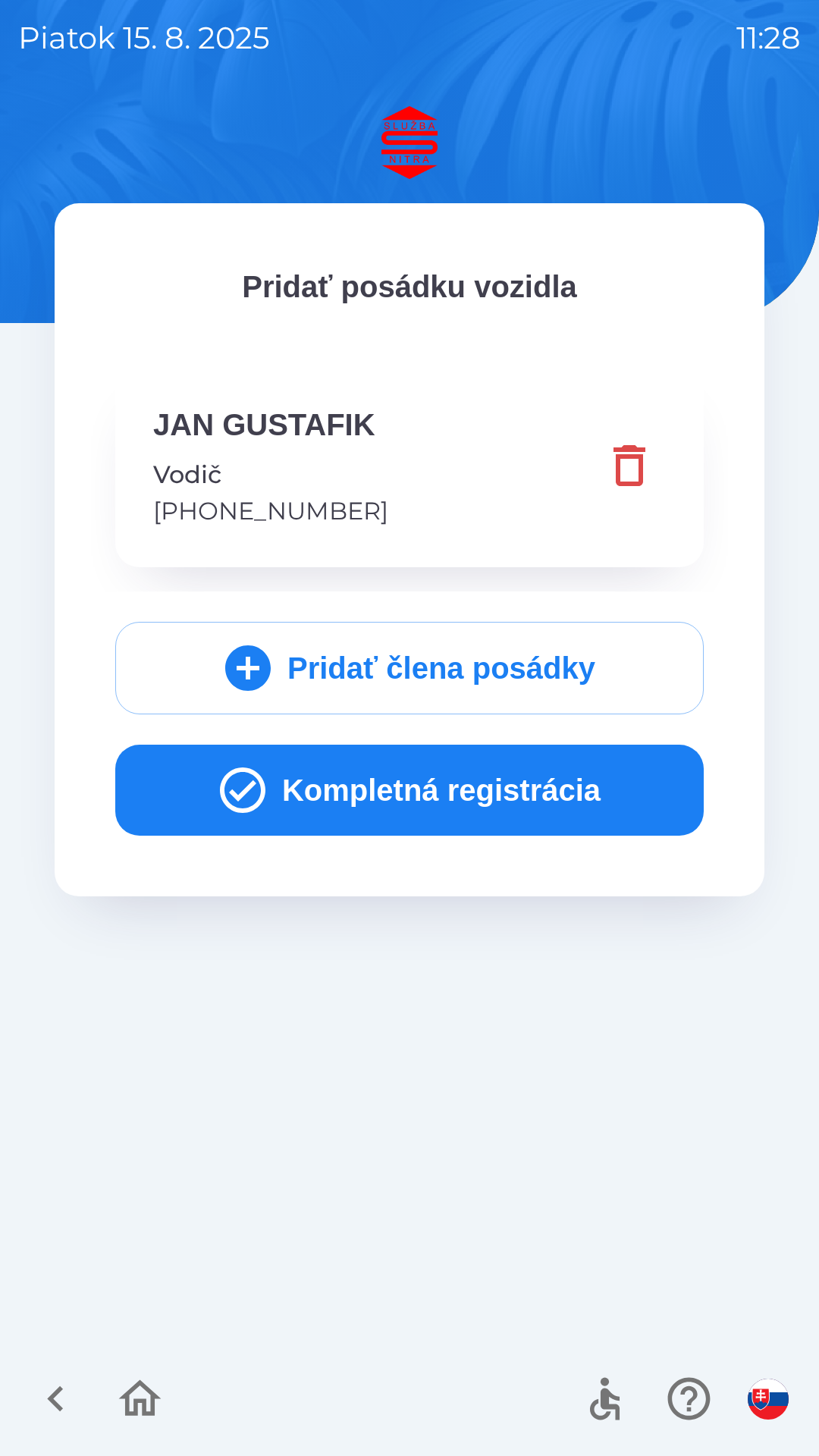
click at [391, 784] on button "Kompletná registrácia" at bounding box center [410, 790] width 588 height 91
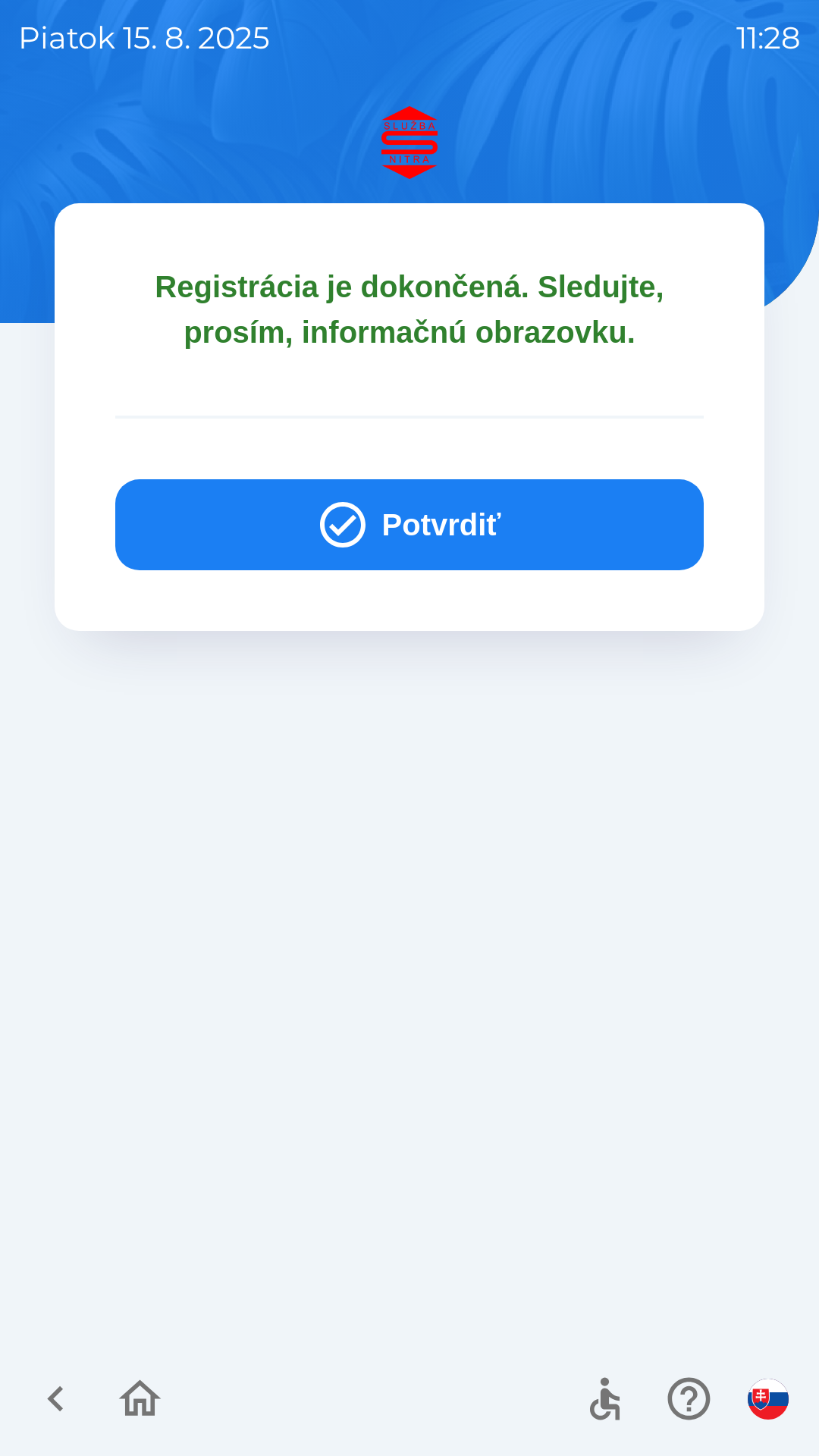
click at [429, 516] on button "Potvrdiť" at bounding box center [410, 524] width 588 height 91
